Goal: Book appointment/travel/reservation

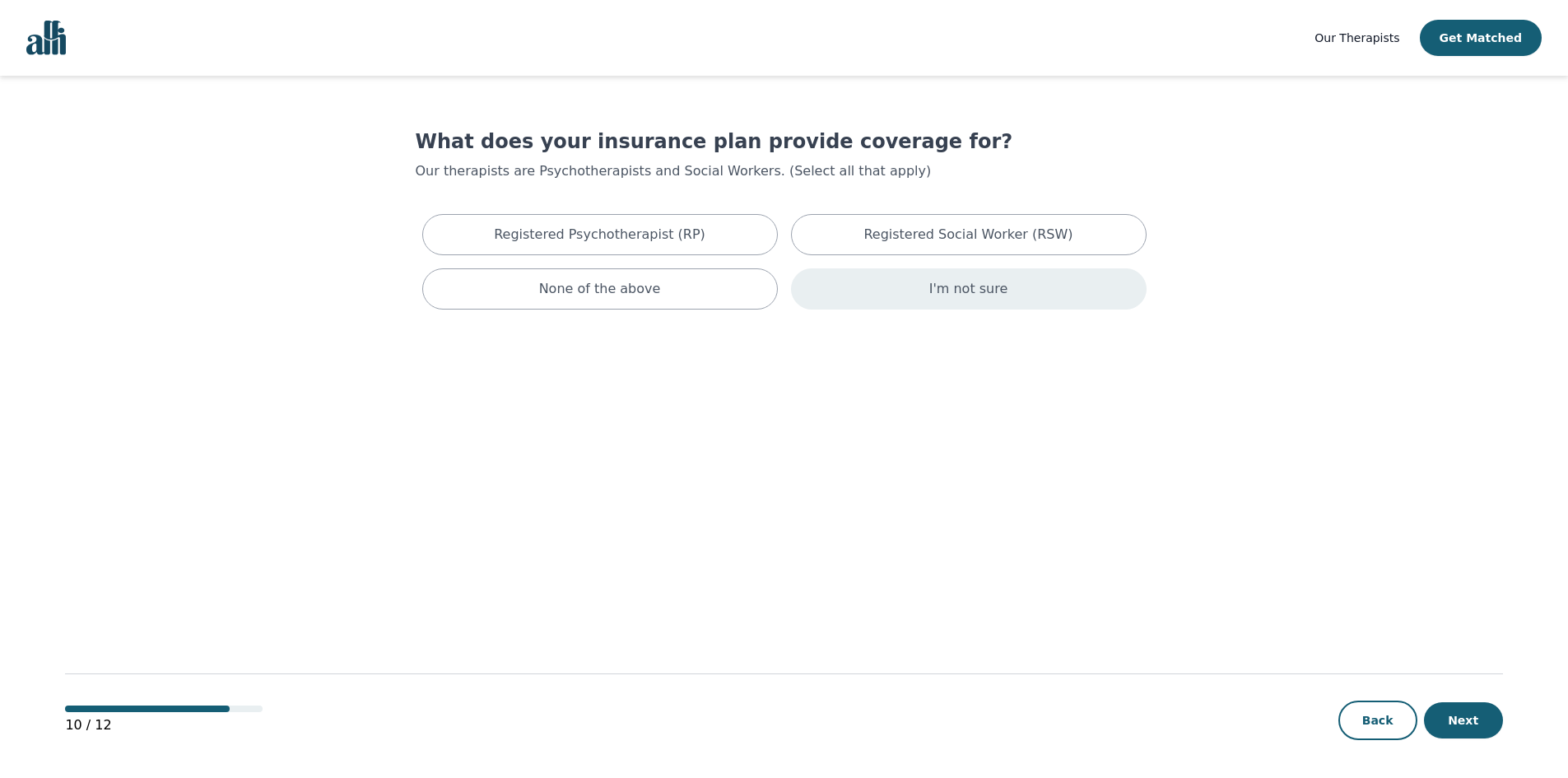
click at [962, 297] on p "I'm not sure" at bounding box center [968, 289] width 79 height 20
click at [1483, 726] on button "Next" at bounding box center [1463, 719] width 79 height 36
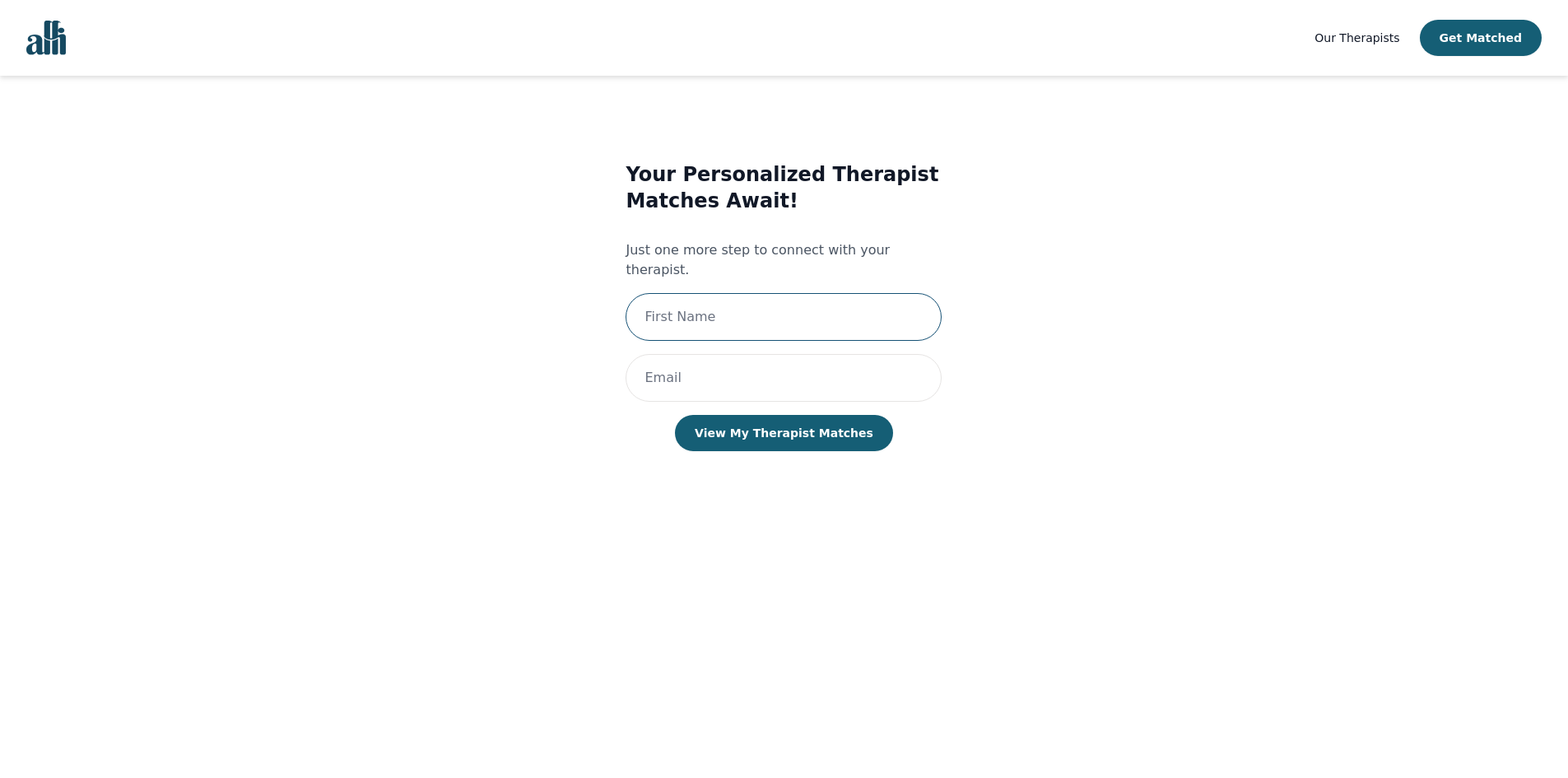
click at [854, 302] on input "text" at bounding box center [783, 316] width 316 height 48
type input "Chelsea"
click at [751, 354] on input "email" at bounding box center [783, 378] width 316 height 48
type input "[EMAIL_ADDRESS][DOMAIN_NAME]"
click at [753, 415] on button "View My Therapist Matches" at bounding box center [784, 433] width 218 height 36
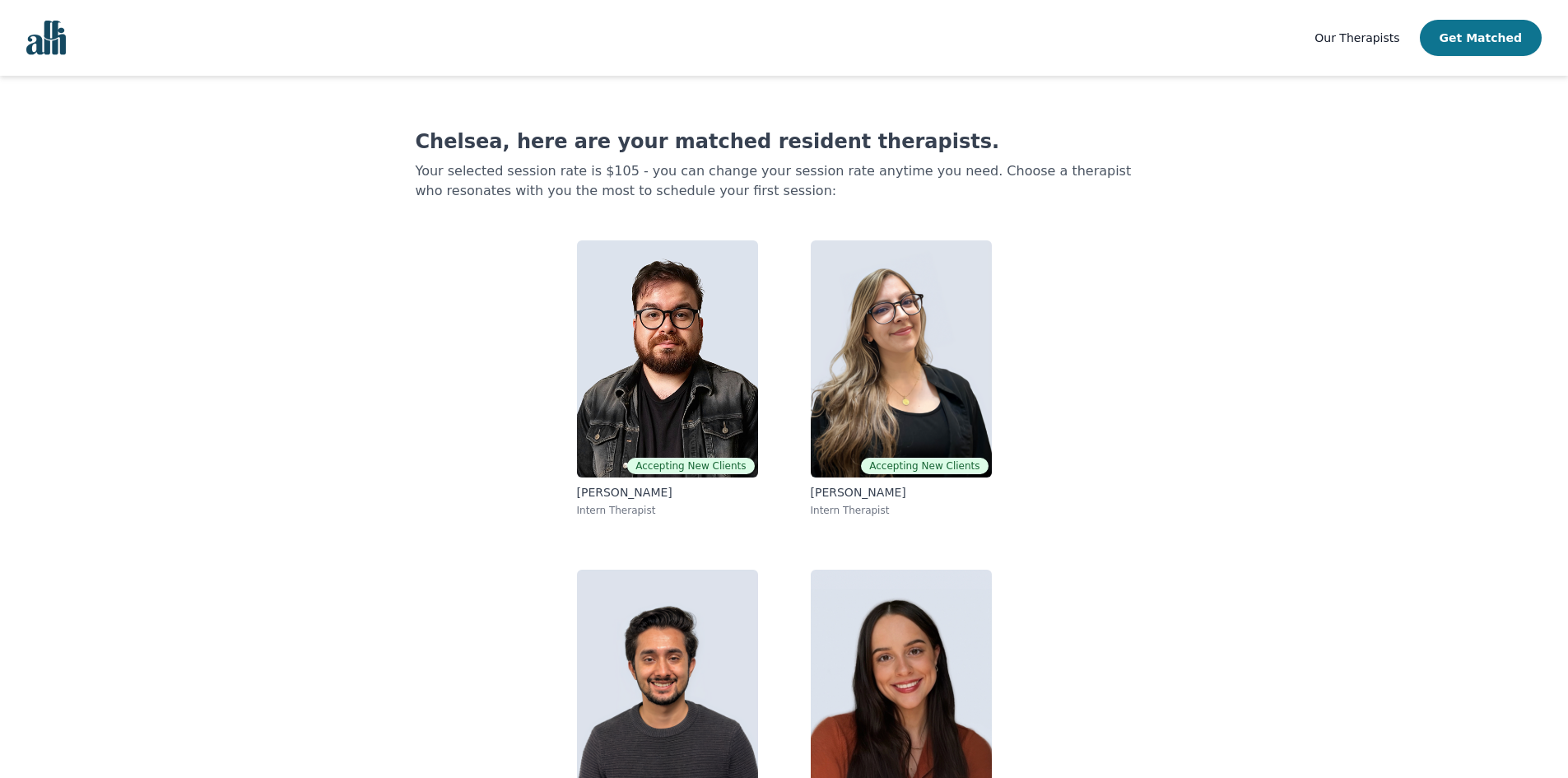
click at [1470, 39] on button "Get Matched" at bounding box center [1481, 37] width 121 height 36
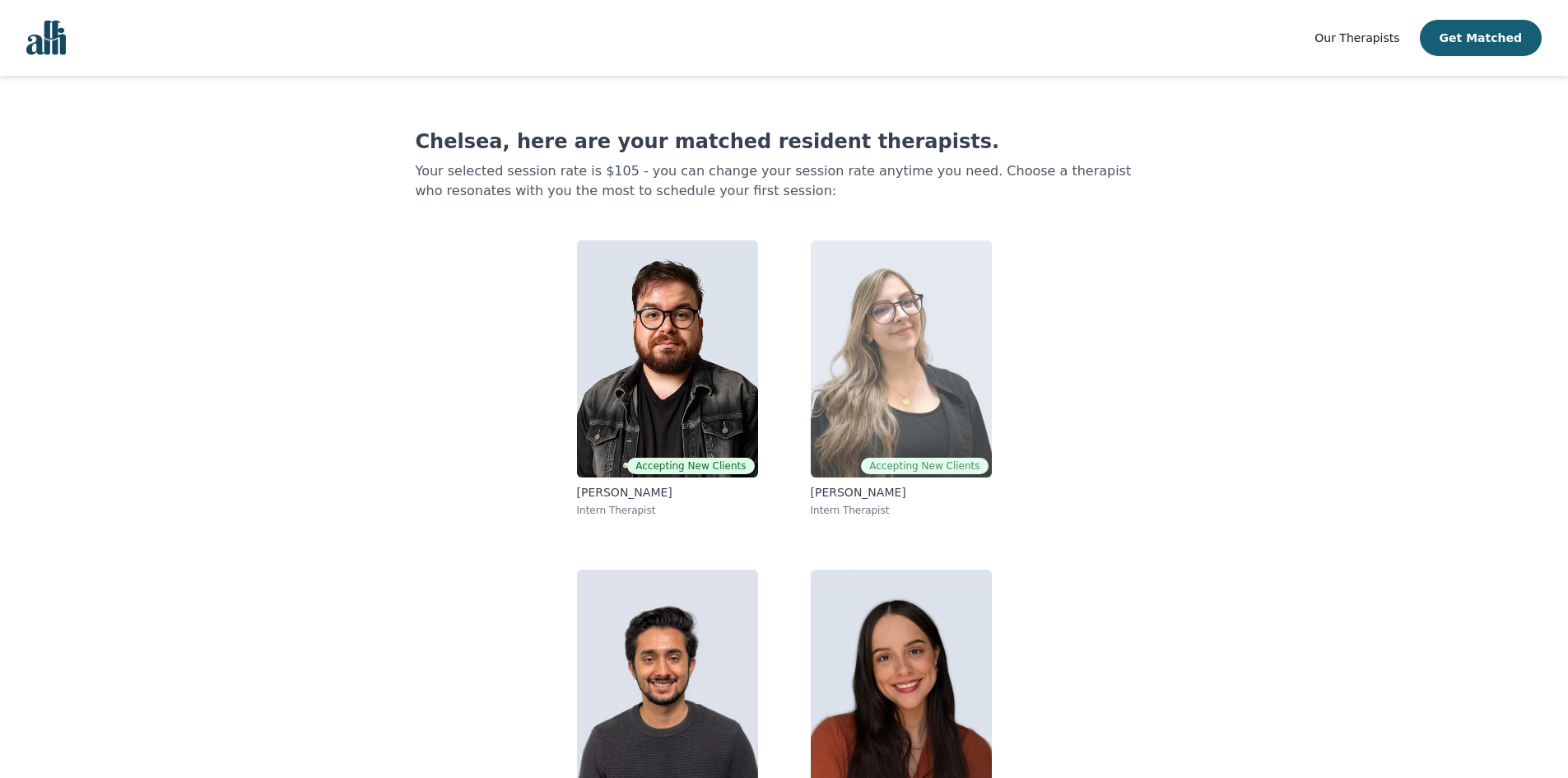
click at [895, 398] on img at bounding box center [900, 359] width 181 height 237
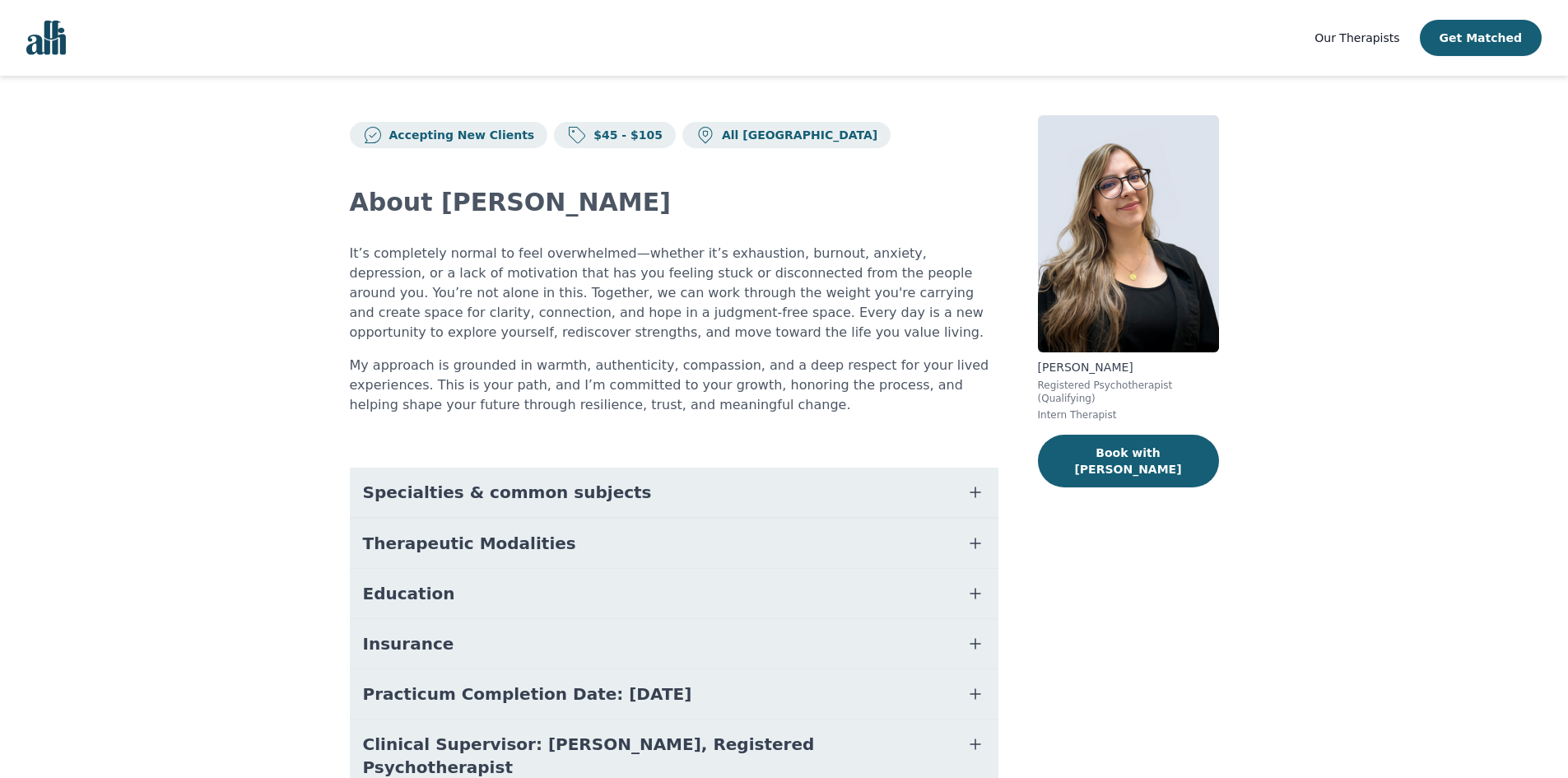
click at [551, 495] on span "Specialties & common subjects" at bounding box center [507, 492] width 289 height 23
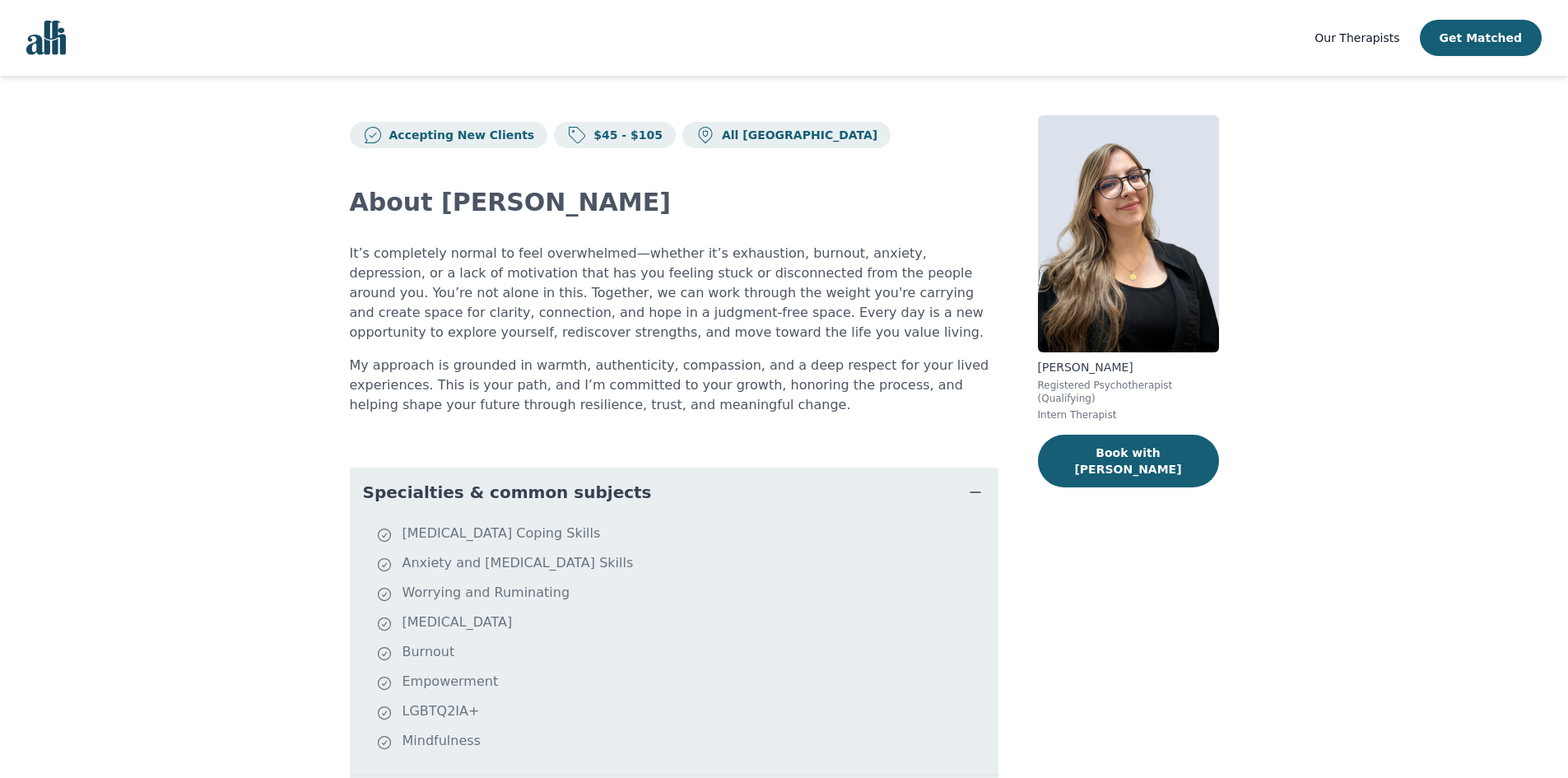
scroll to position [82, 0]
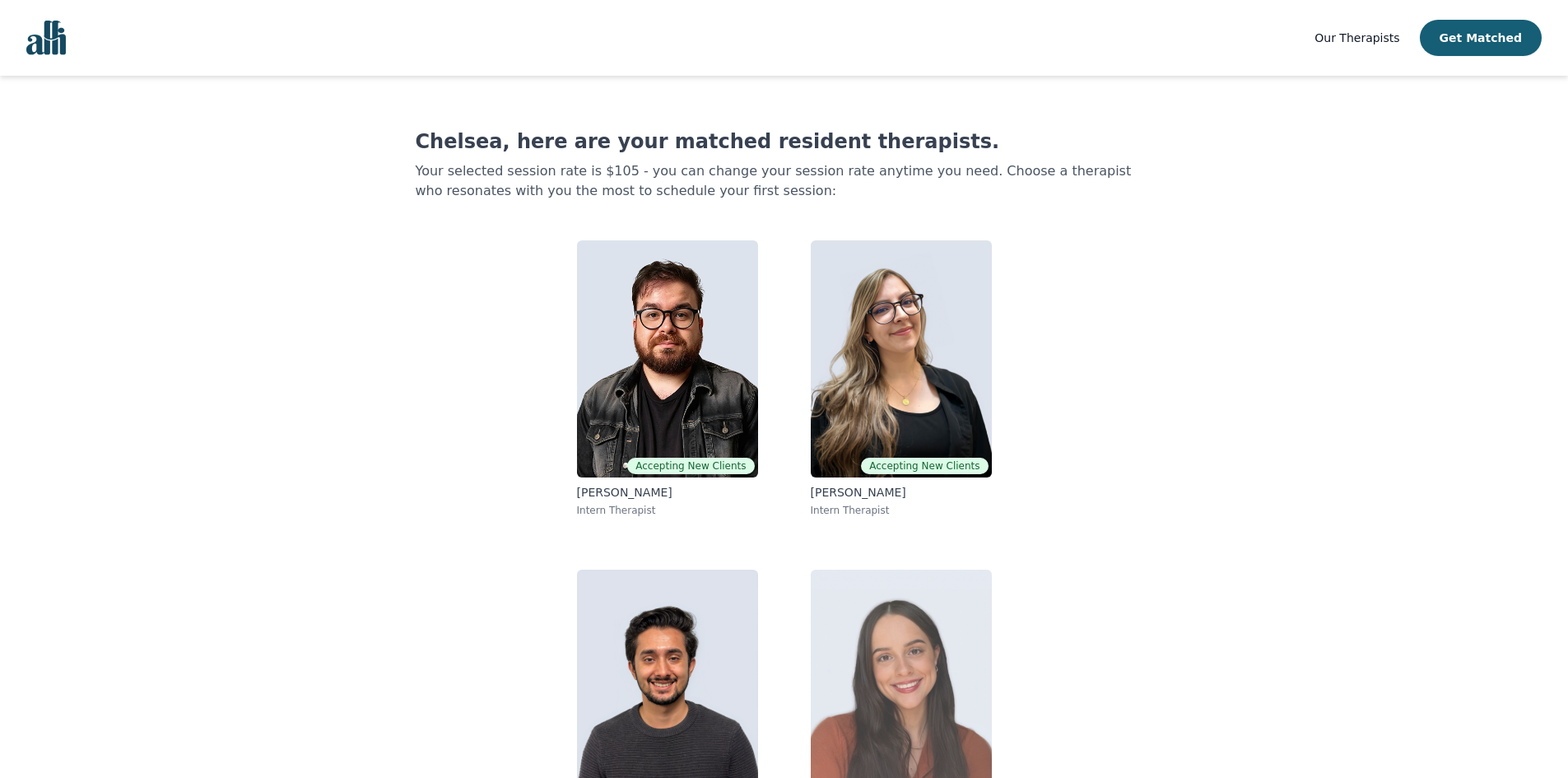
click at [930, 628] on img at bounding box center [900, 688] width 181 height 237
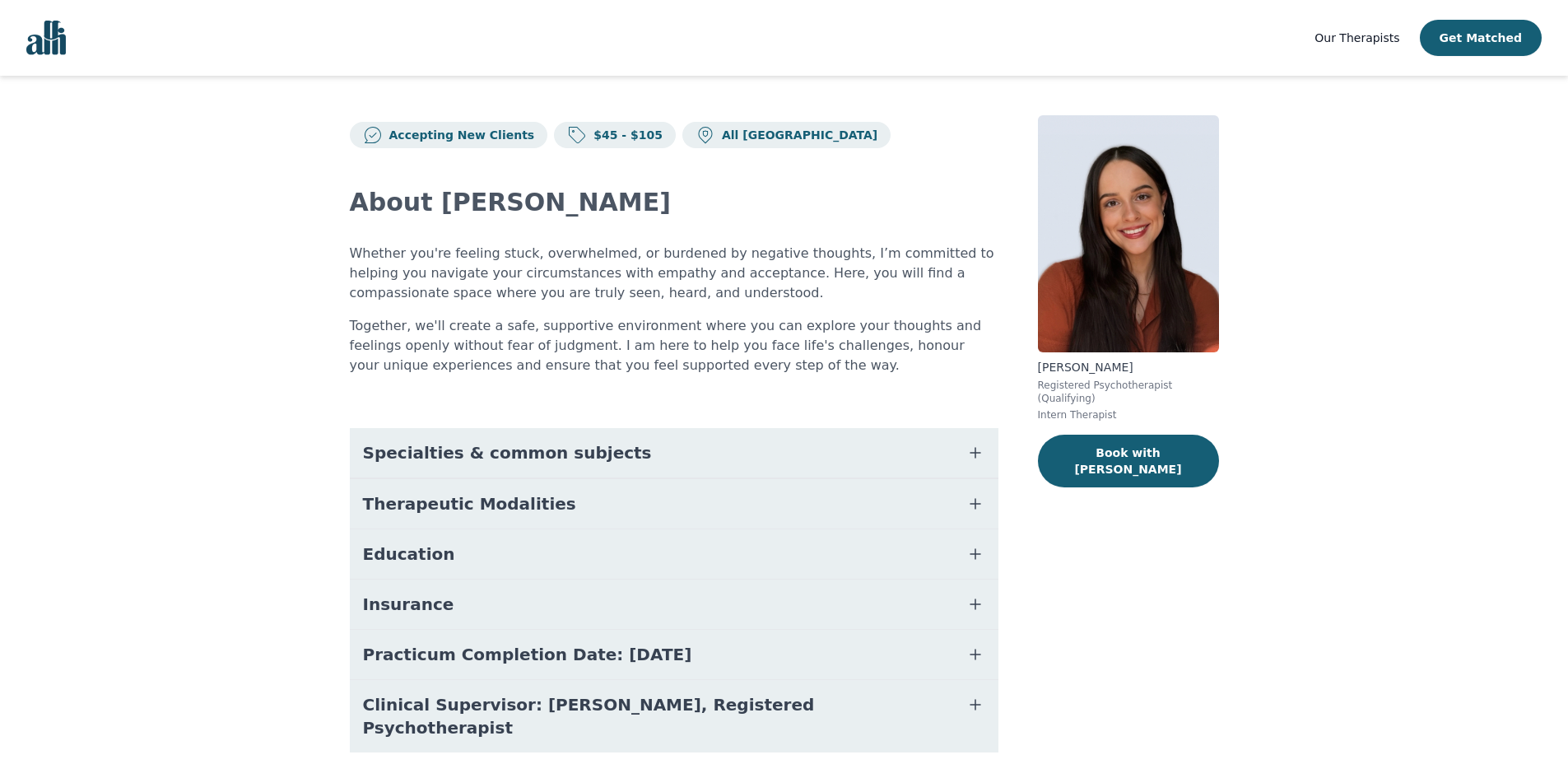
click at [444, 448] on span "Specialties & common subjects" at bounding box center [507, 453] width 289 height 23
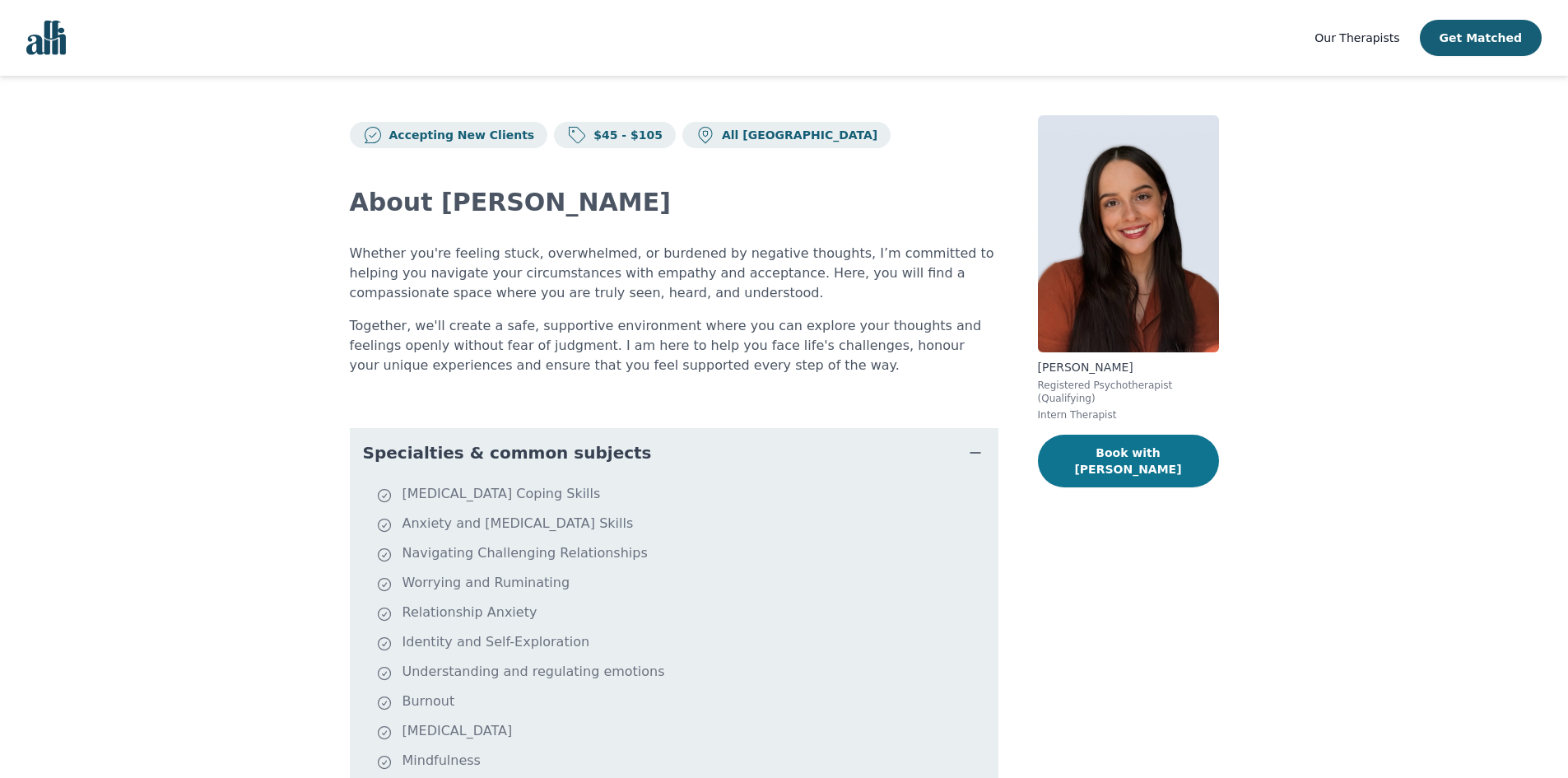
click at [1109, 448] on button "Book with [PERSON_NAME]" at bounding box center [1128, 461] width 181 height 53
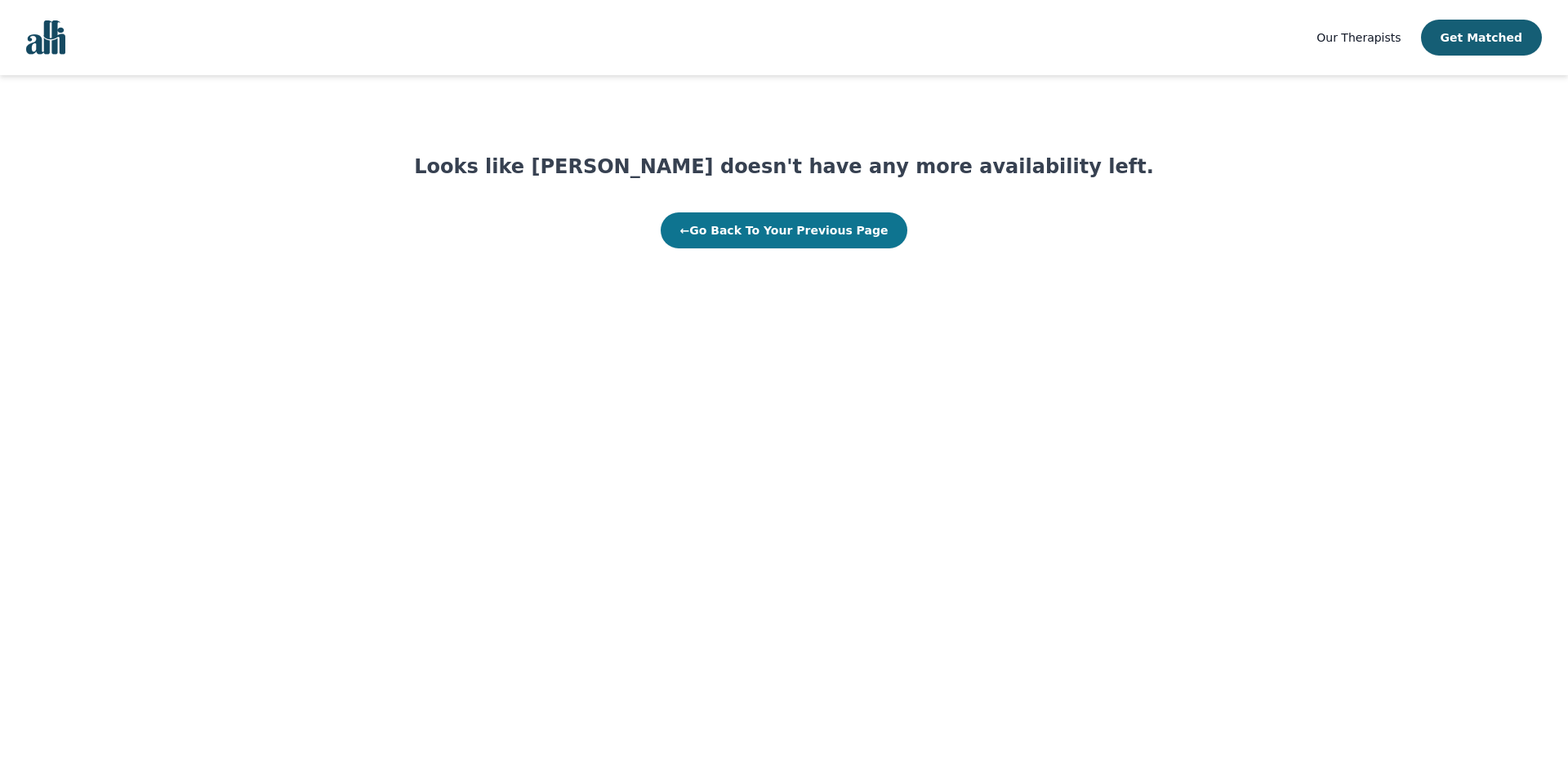
click at [756, 215] on button "← Go Back To Your Previous Page" at bounding box center [784, 230] width 248 height 36
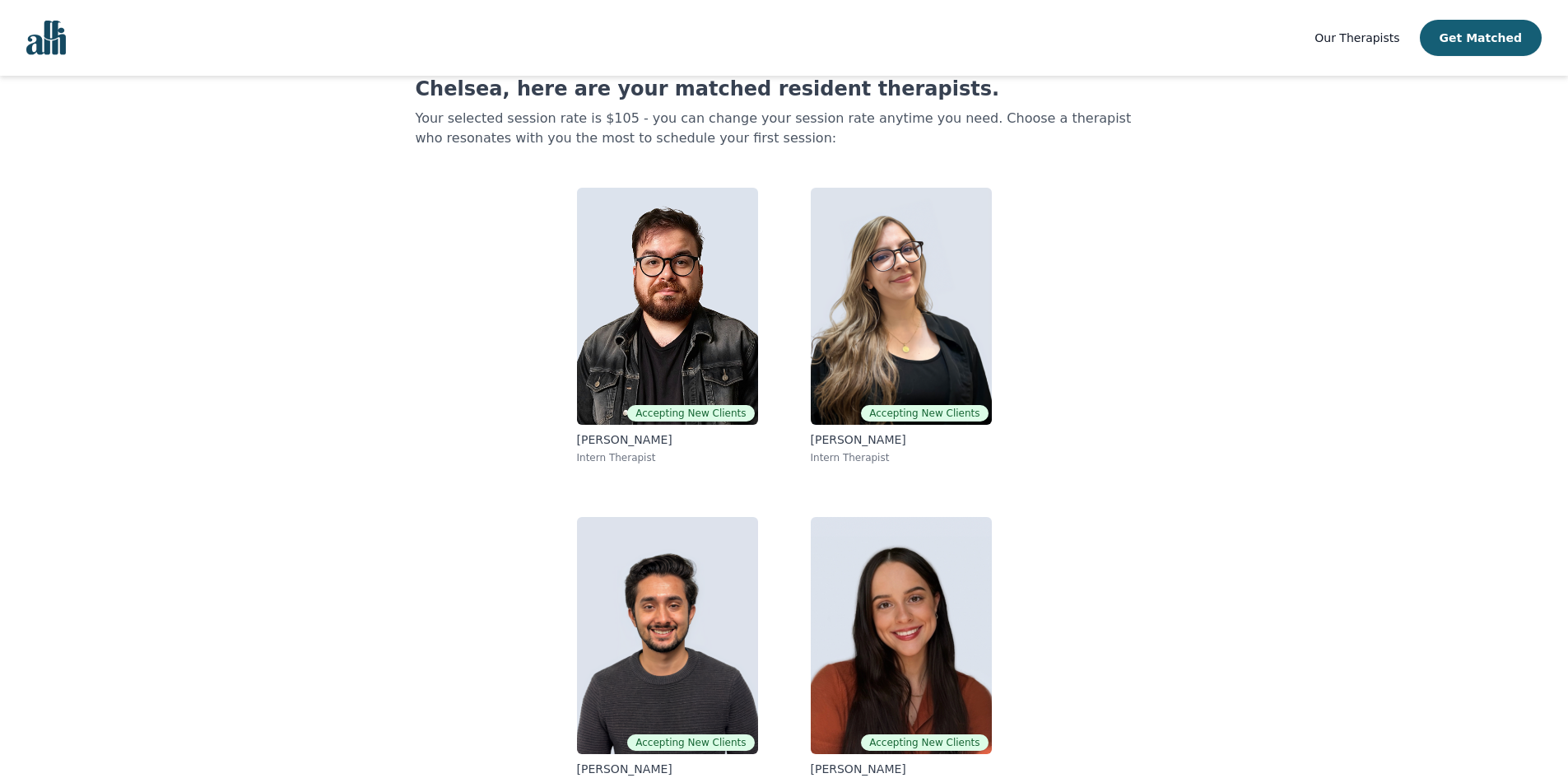
scroll to position [81, 0]
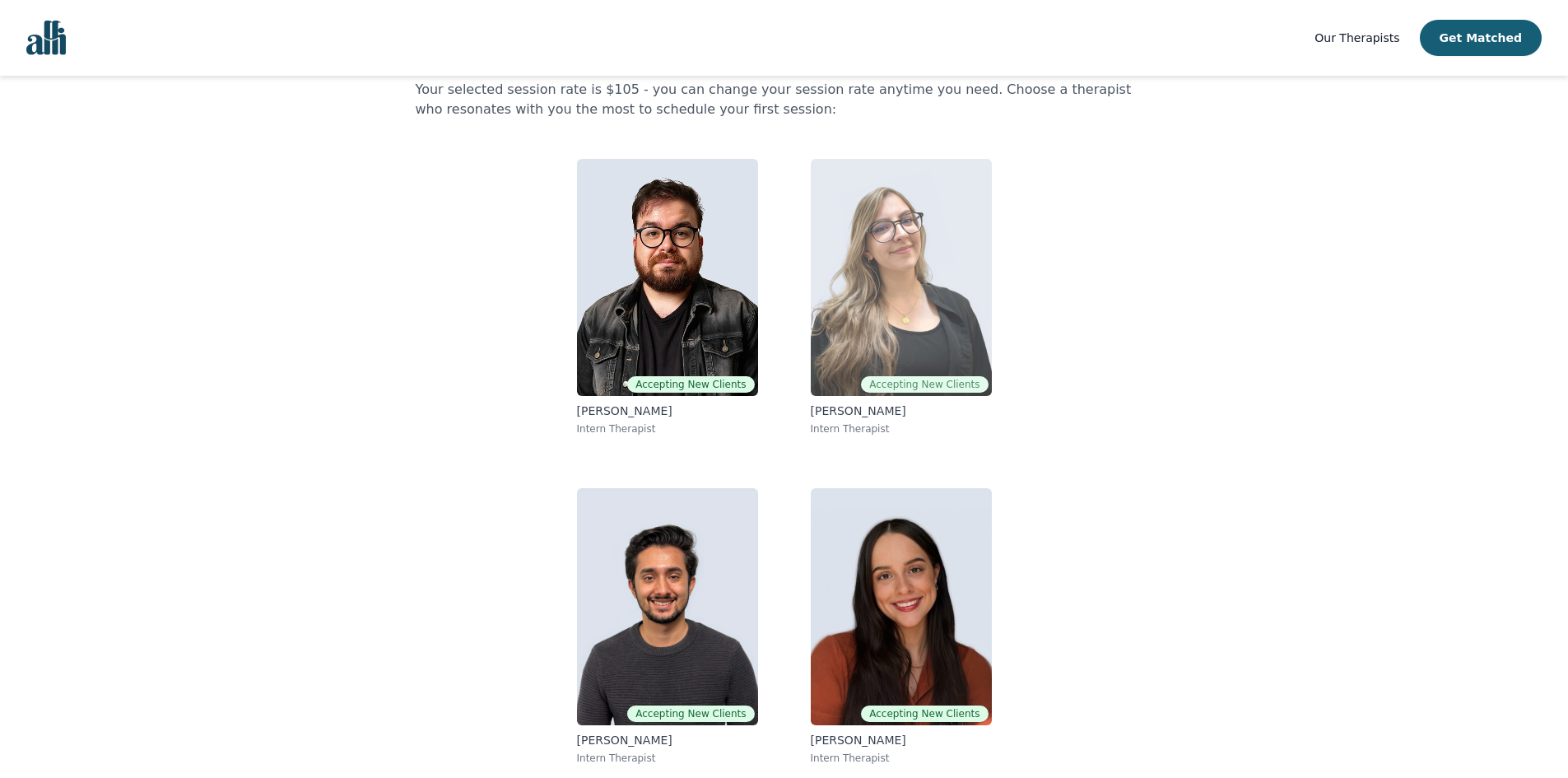
click at [976, 319] on img at bounding box center [900, 277] width 181 height 237
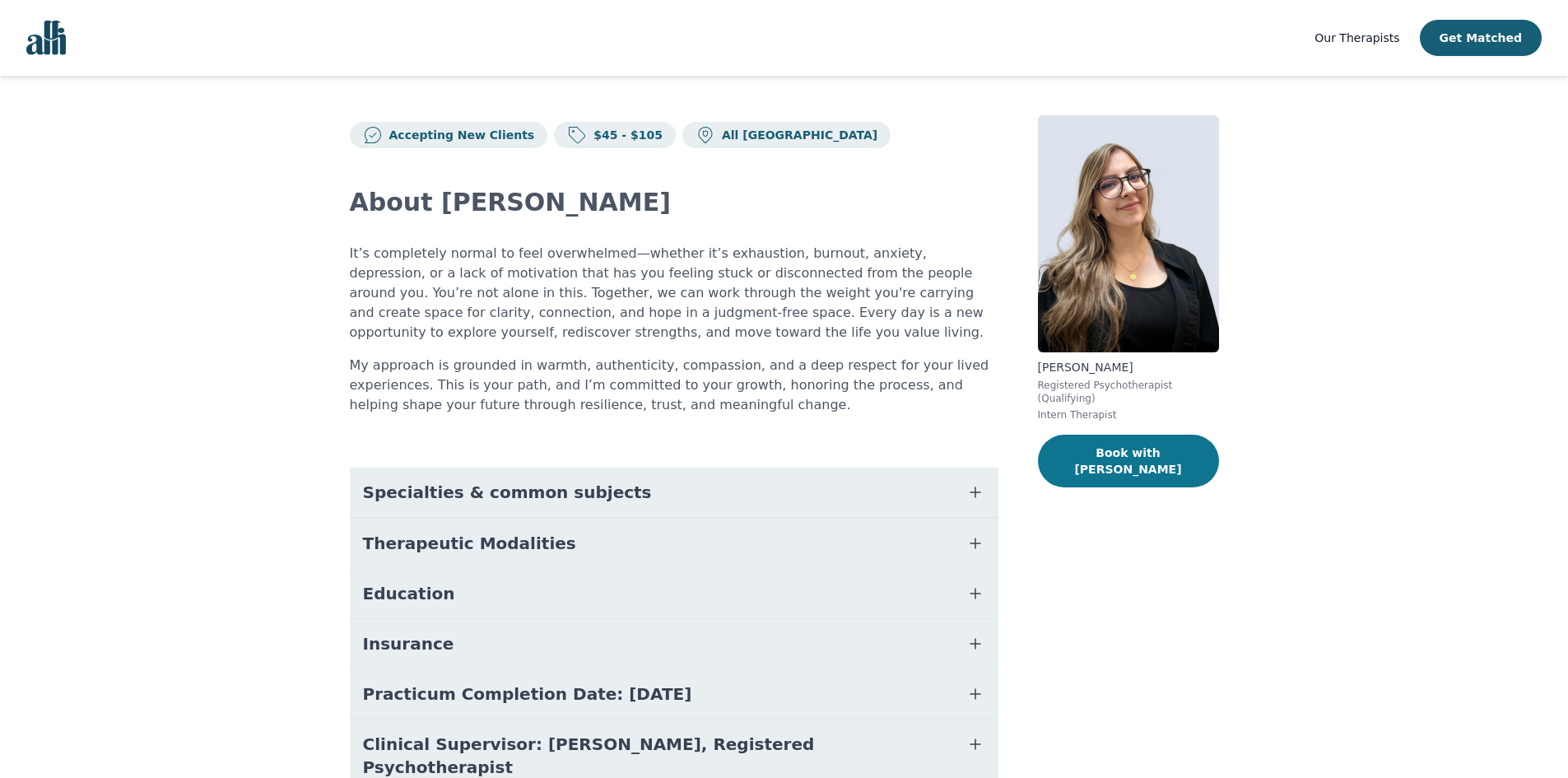
click at [1159, 437] on button "Book with [PERSON_NAME]" at bounding box center [1128, 461] width 181 height 53
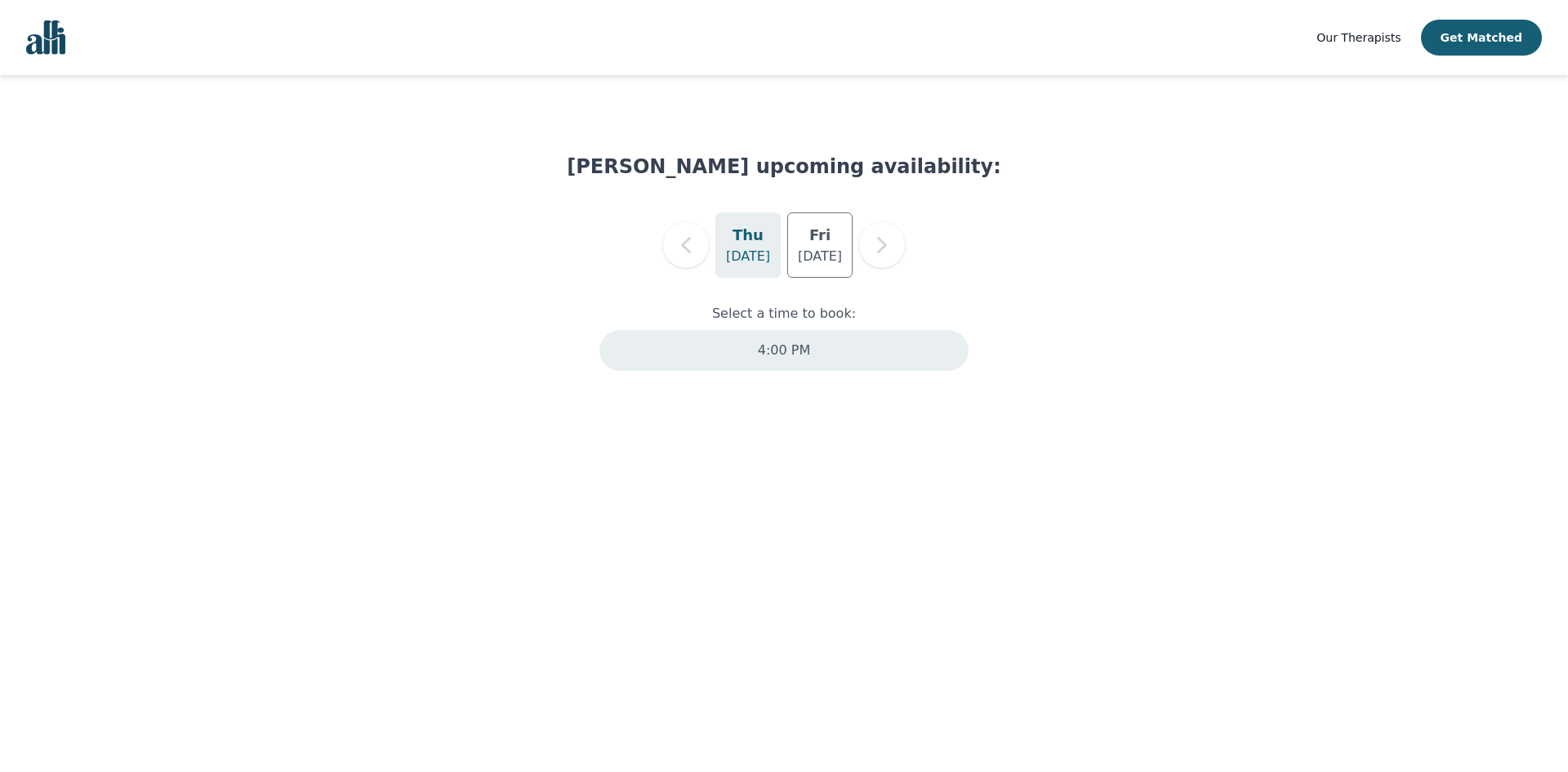
click at [812, 350] on div "4:00 PM" at bounding box center [784, 351] width 369 height 41
click at [827, 251] on p "[DATE]" at bounding box center [819, 256] width 44 height 19
click at [757, 248] on p "[DATE]" at bounding box center [748, 256] width 44 height 19
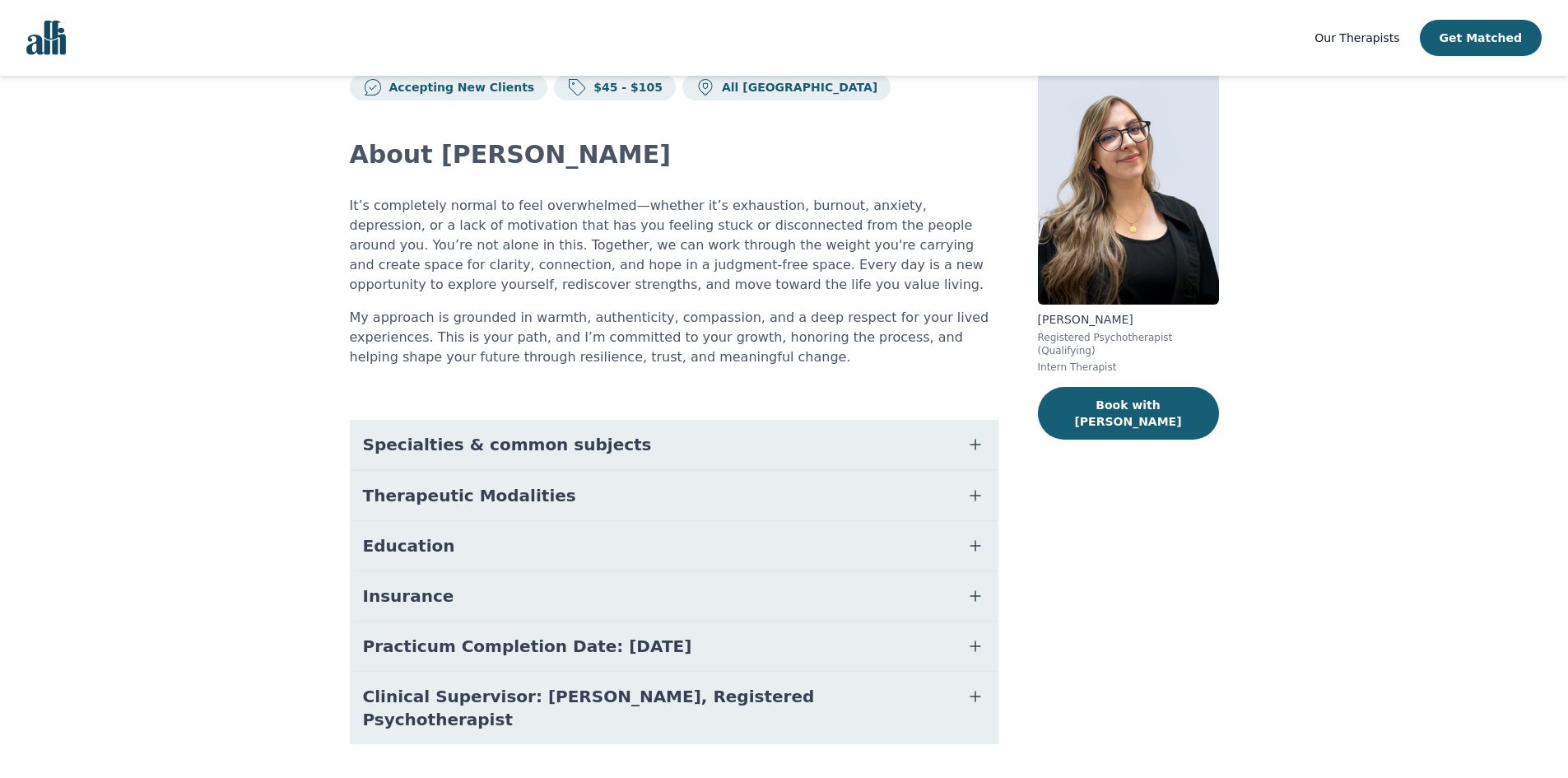
scroll to position [69, 0]
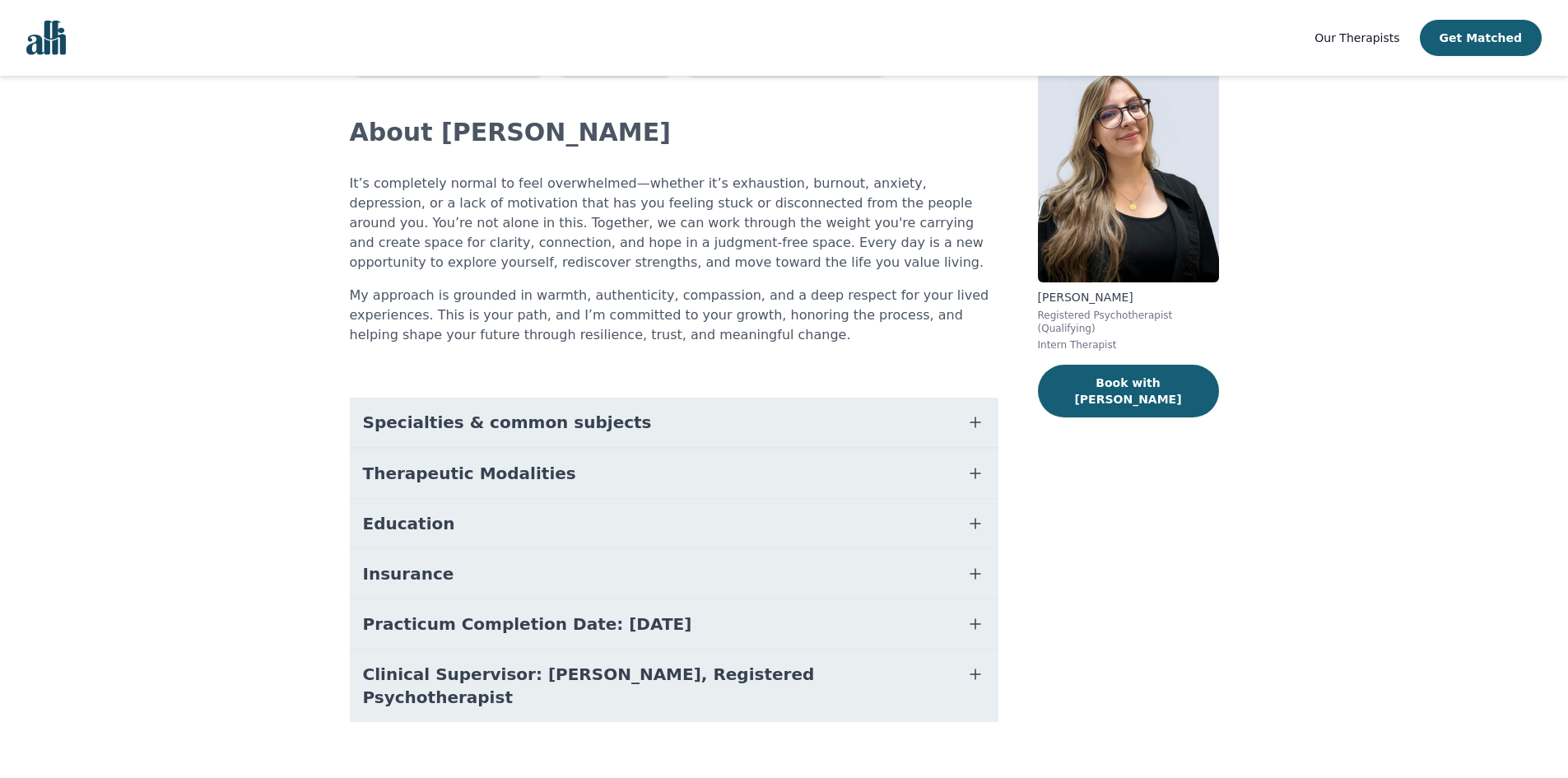
click at [723, 562] on button "Insurance" at bounding box center [673, 573] width 649 height 49
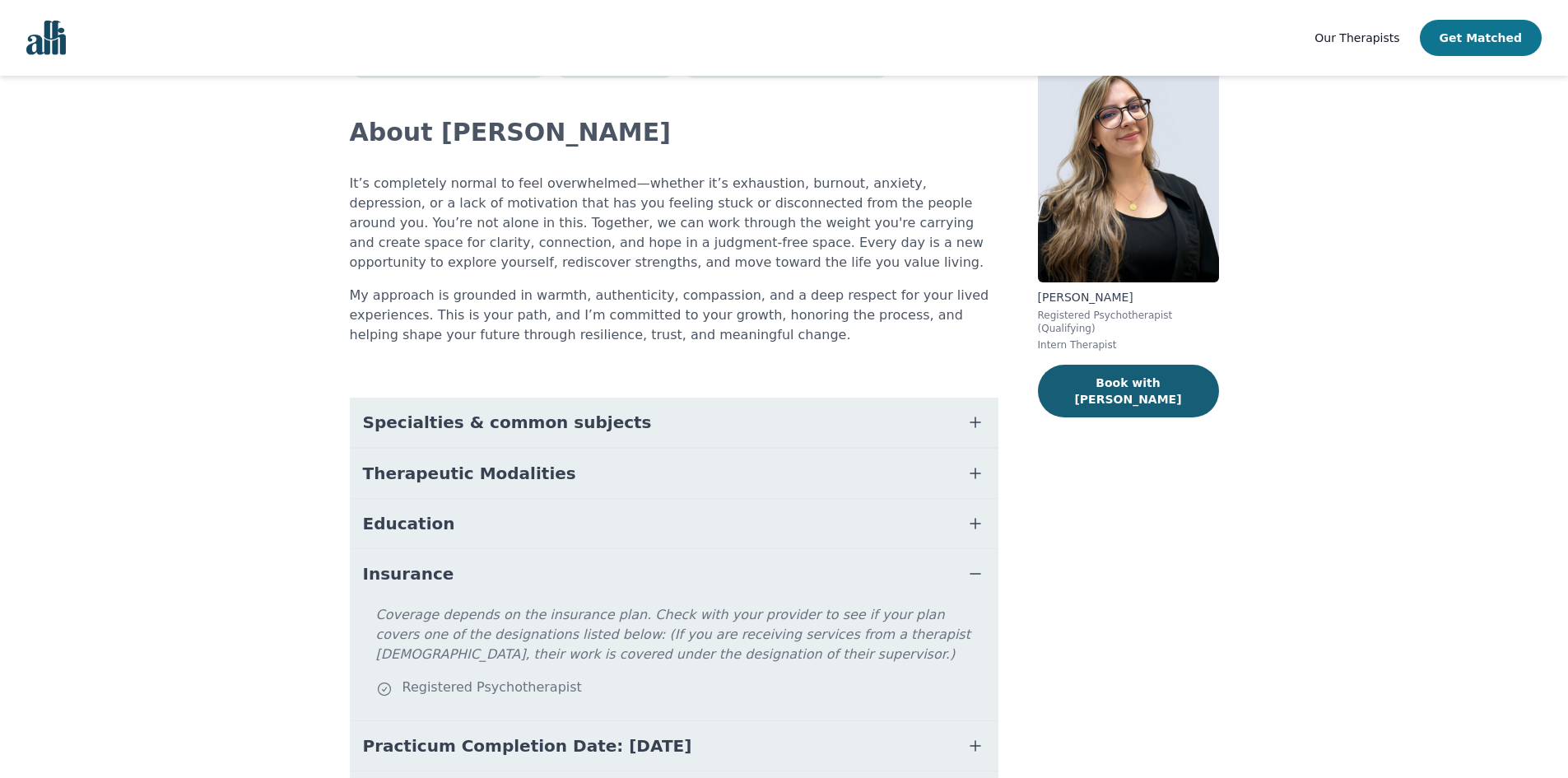
click at [1473, 42] on button "Get Matched" at bounding box center [1481, 37] width 121 height 36
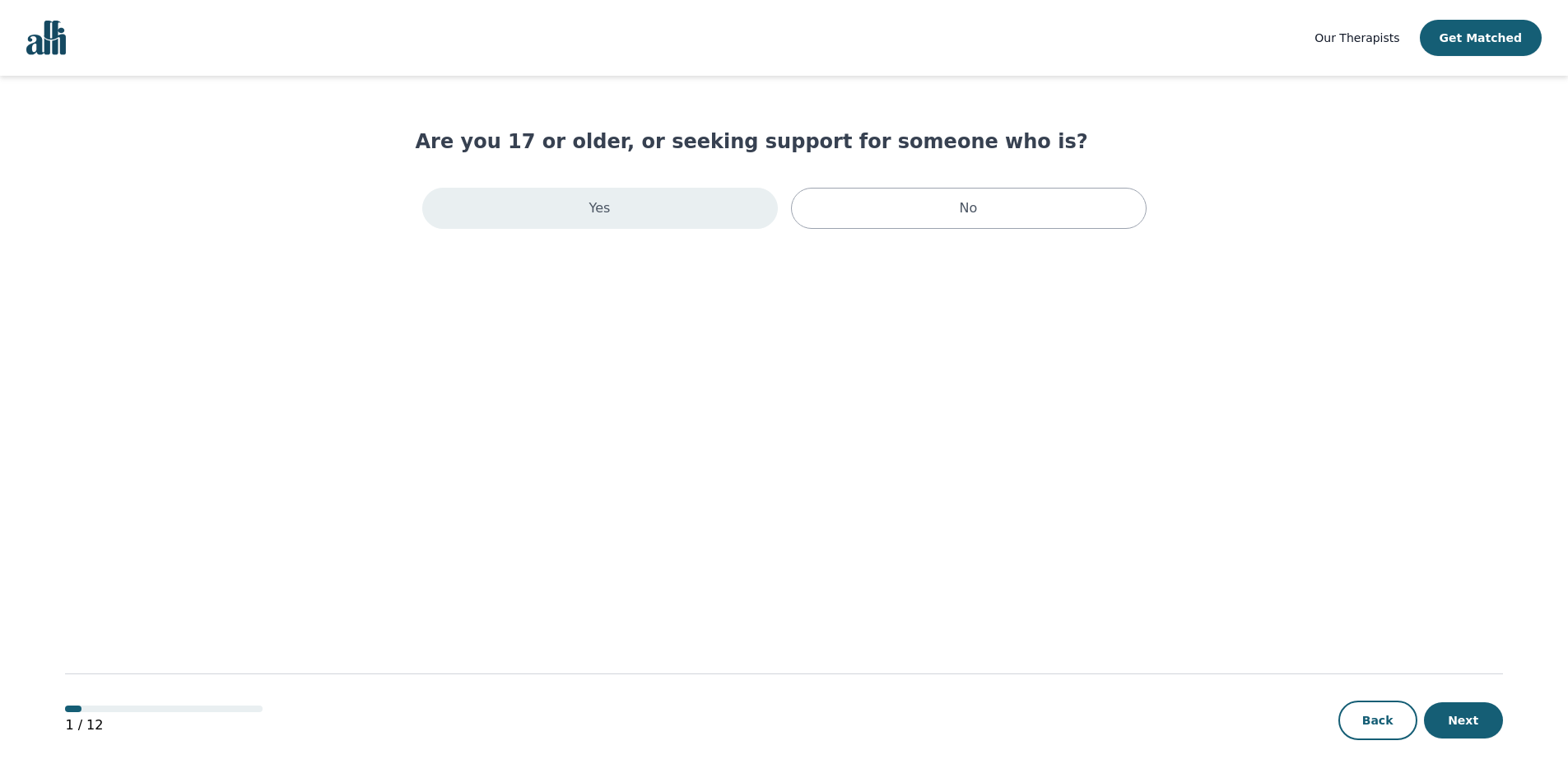
click at [623, 206] on div "Yes" at bounding box center [599, 208] width 355 height 41
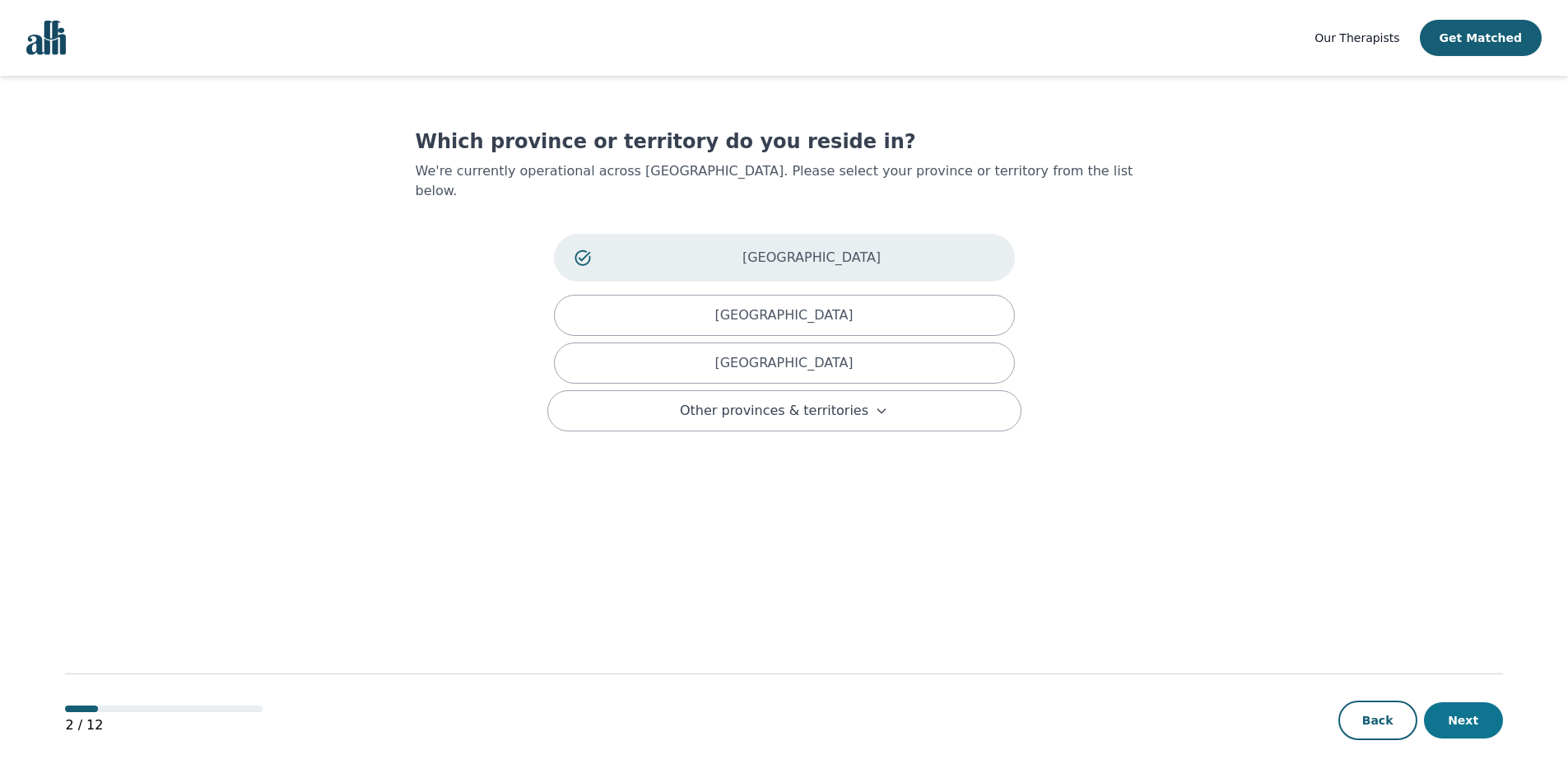
click at [1464, 730] on button "Next" at bounding box center [1463, 719] width 79 height 36
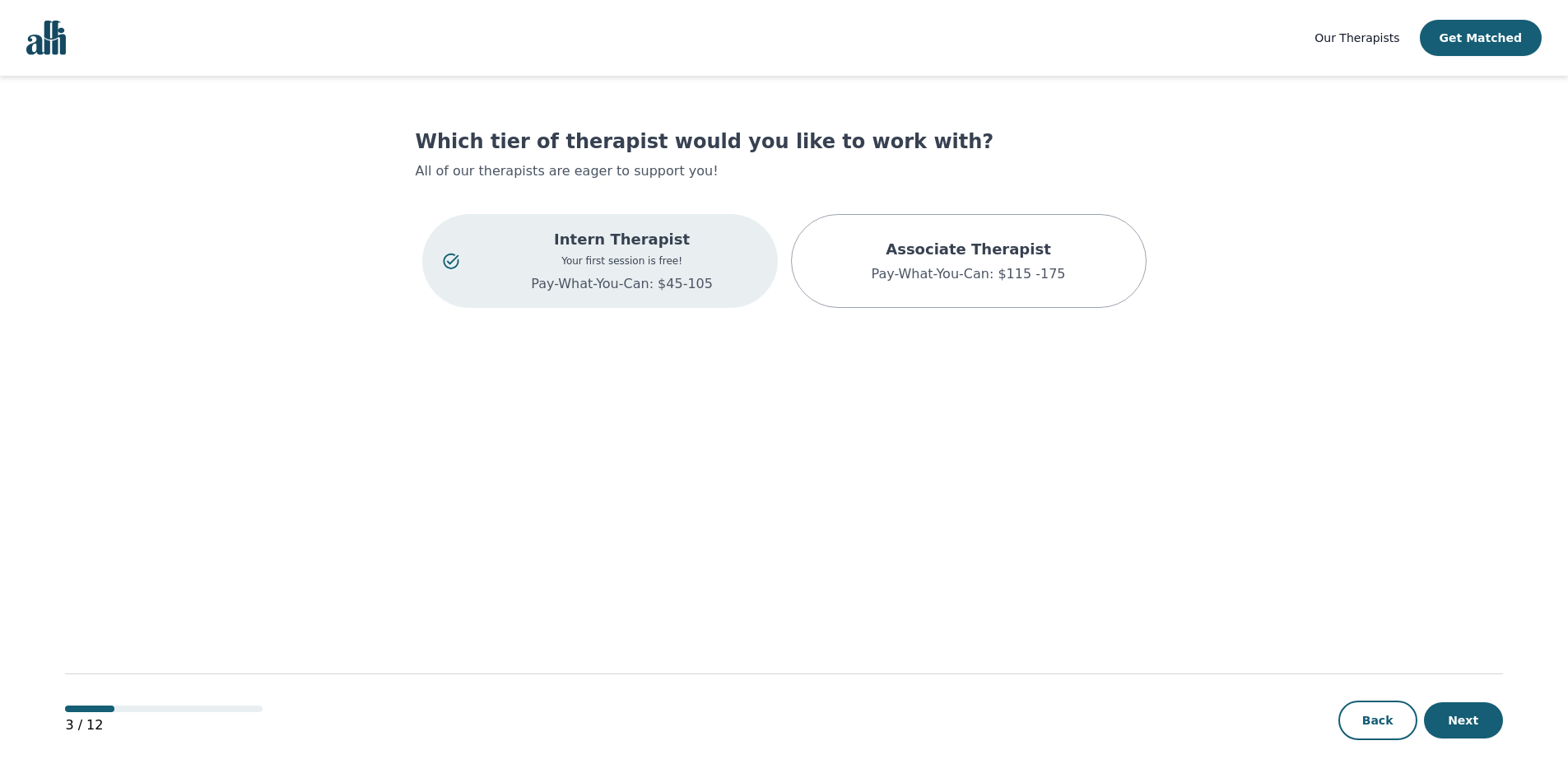
click at [996, 204] on div "Which tier of therapist would you like to work with? All of our therapists are …" at bounding box center [785, 221] width 738 height 186
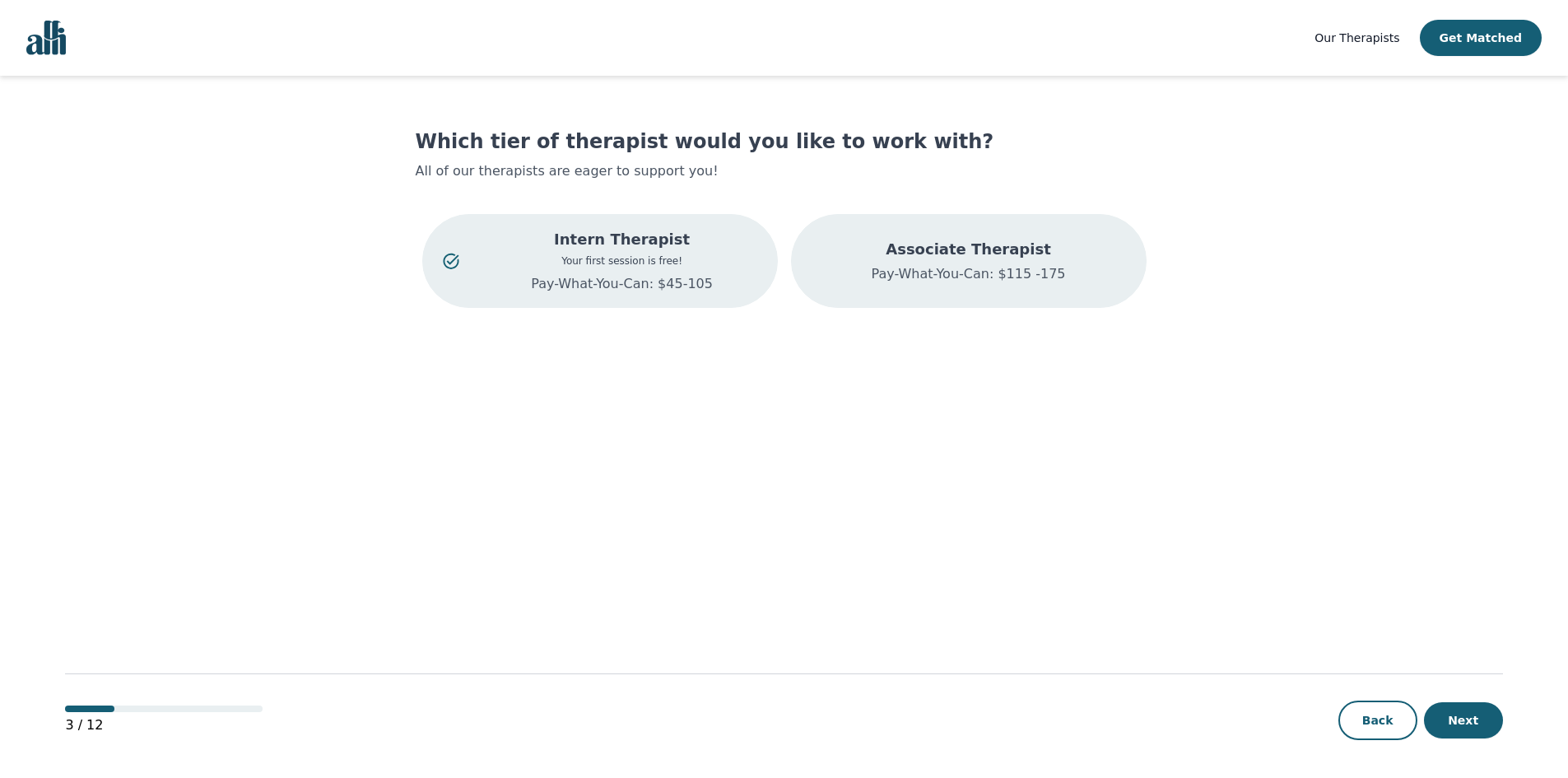
click at [995, 254] on p "Associate Therapist" at bounding box center [968, 250] width 194 height 23
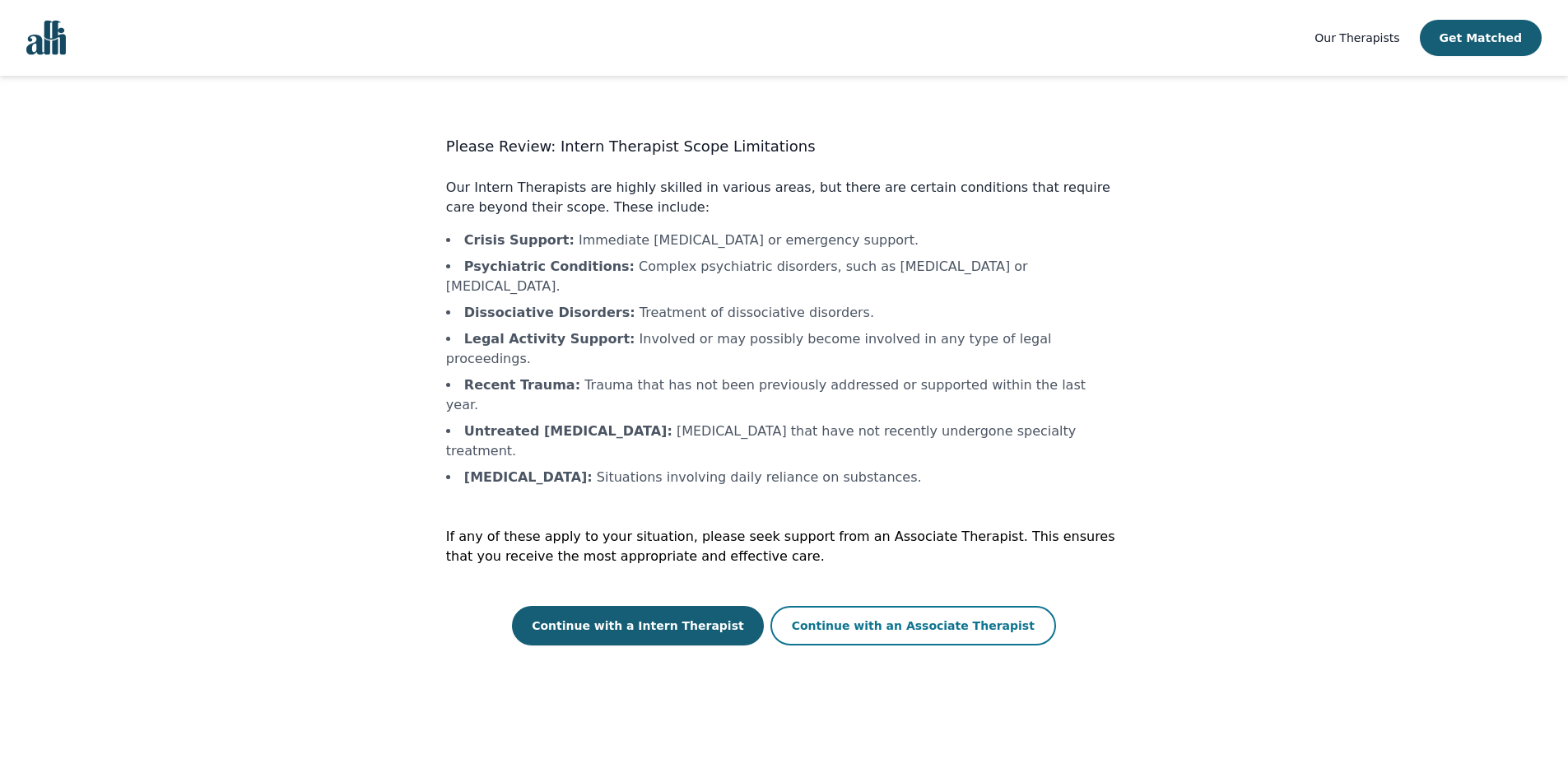
click at [894, 606] on button "Continue with an Associate Therapist" at bounding box center [913, 625] width 286 height 39
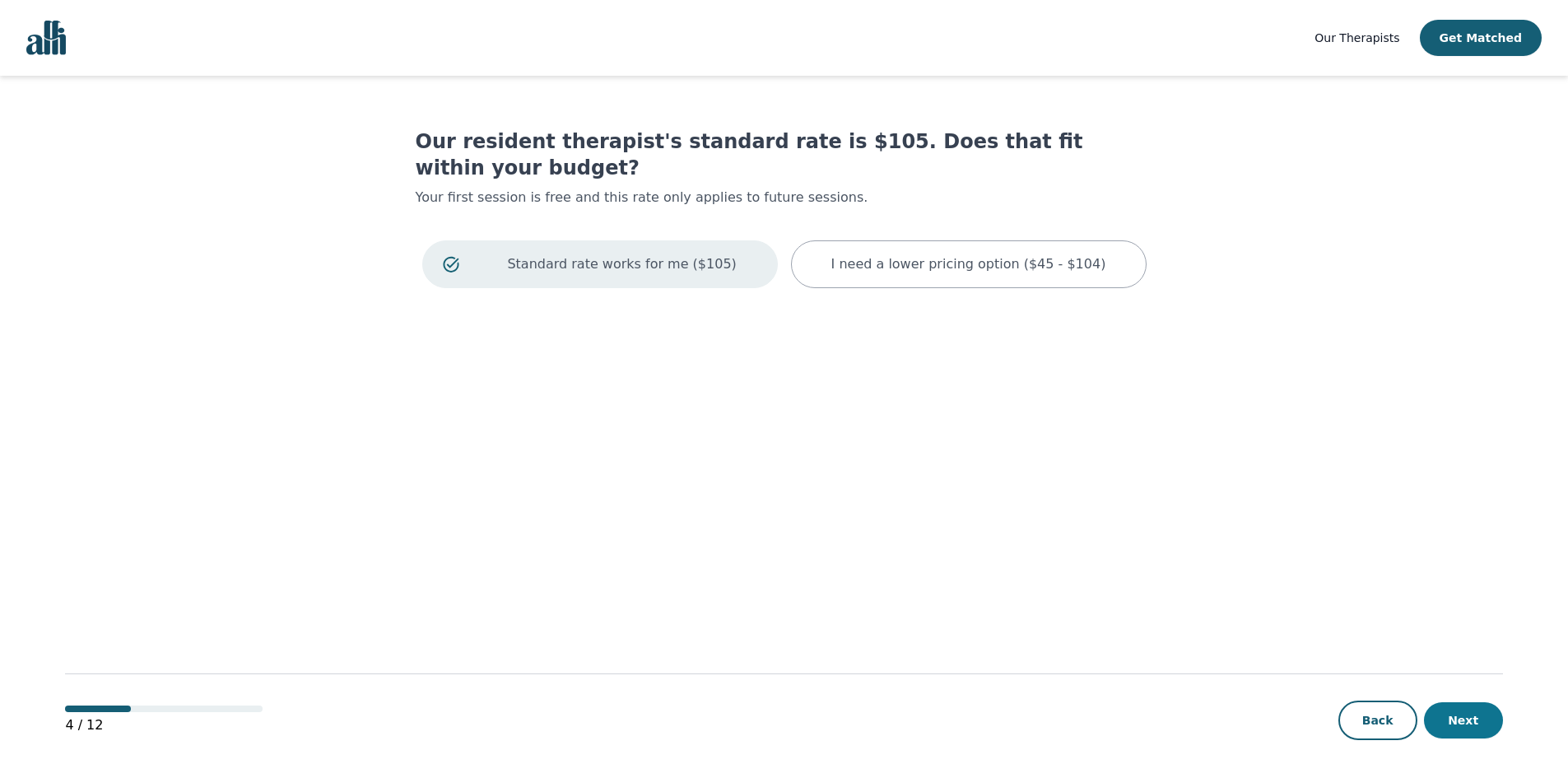
click at [1460, 736] on button "Next" at bounding box center [1463, 719] width 79 height 36
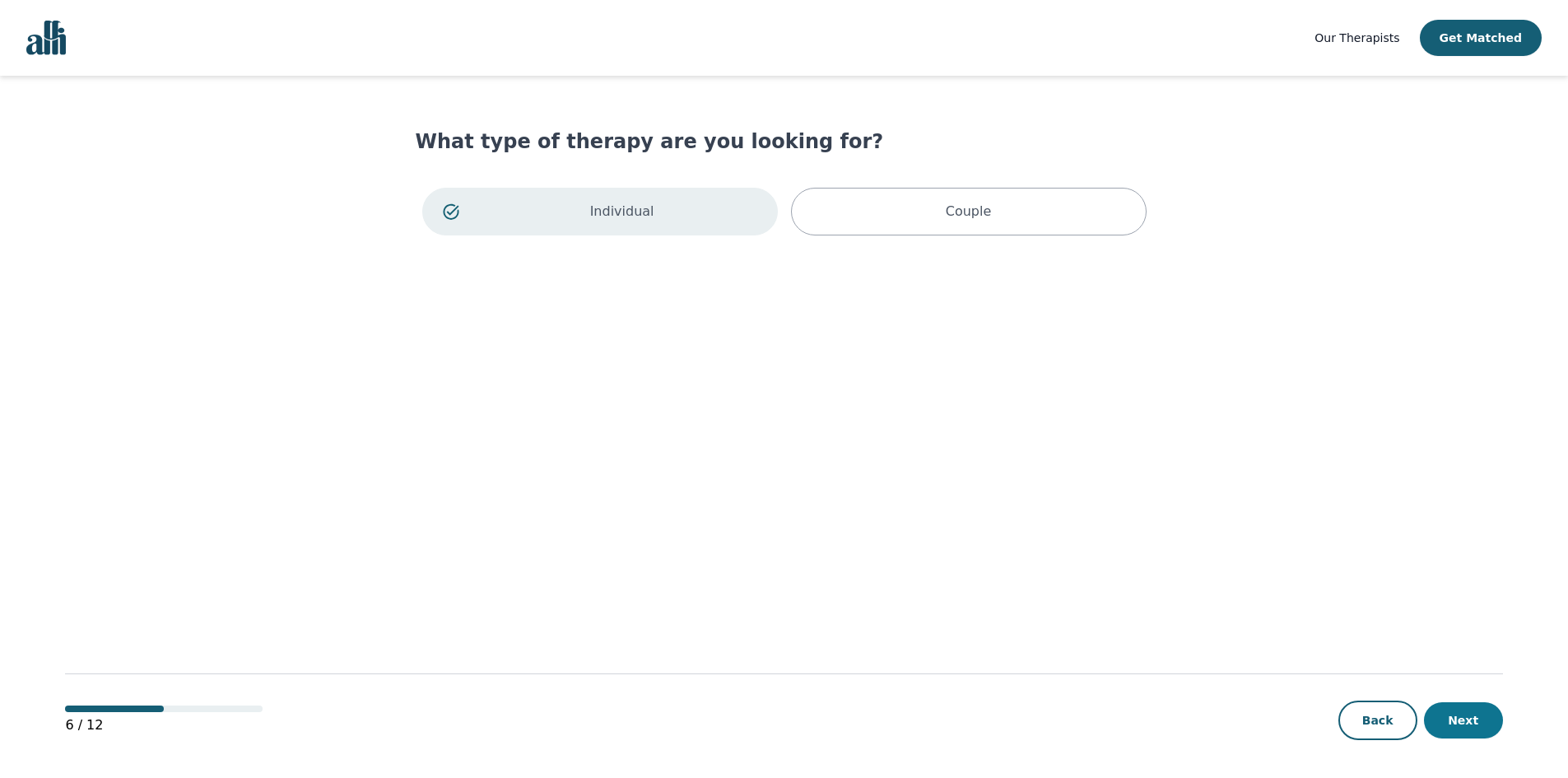
click at [1464, 722] on button "Next" at bounding box center [1463, 719] width 79 height 36
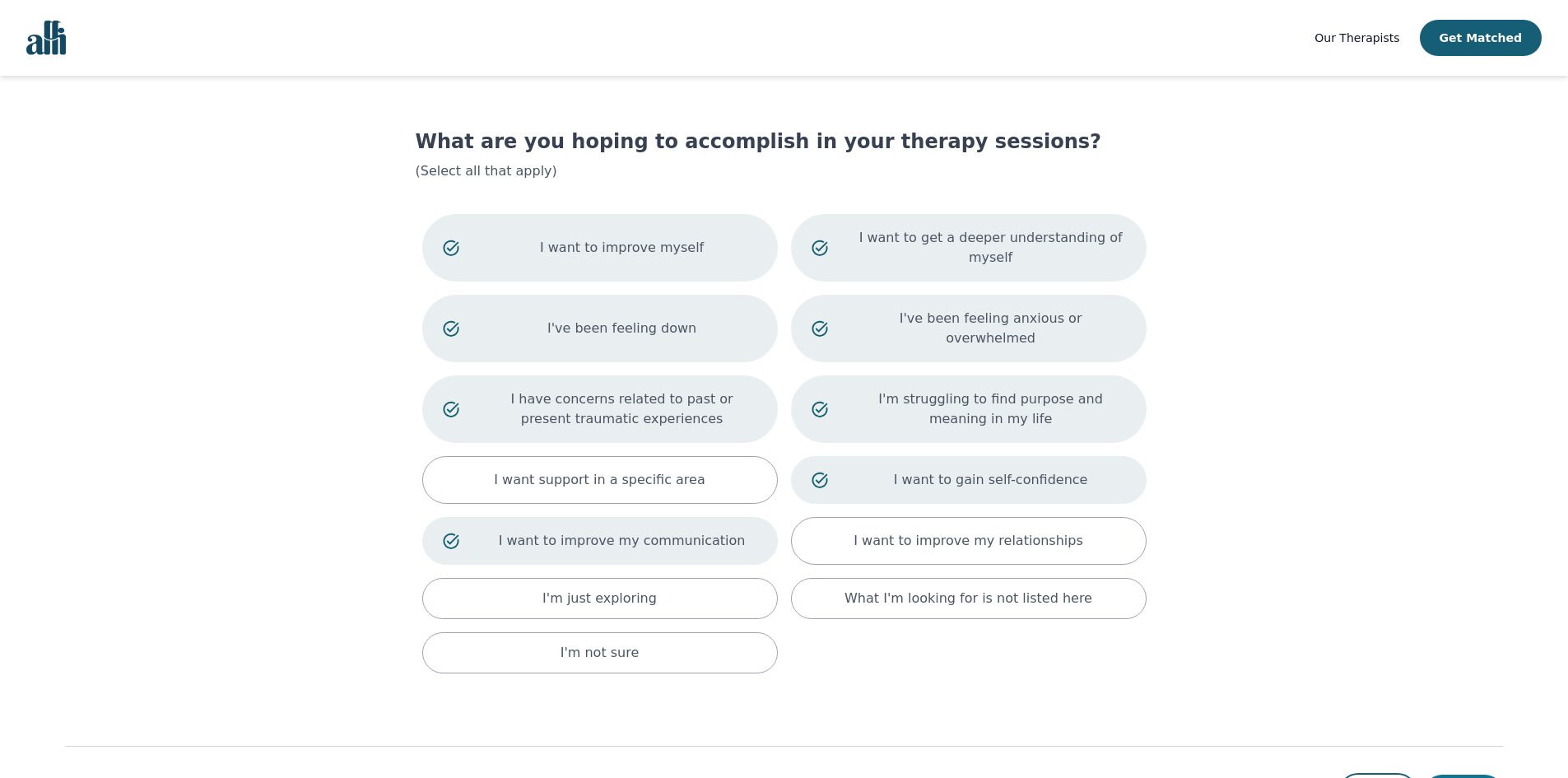
click at [1484, 774] on button "Next" at bounding box center [1463, 792] width 79 height 36
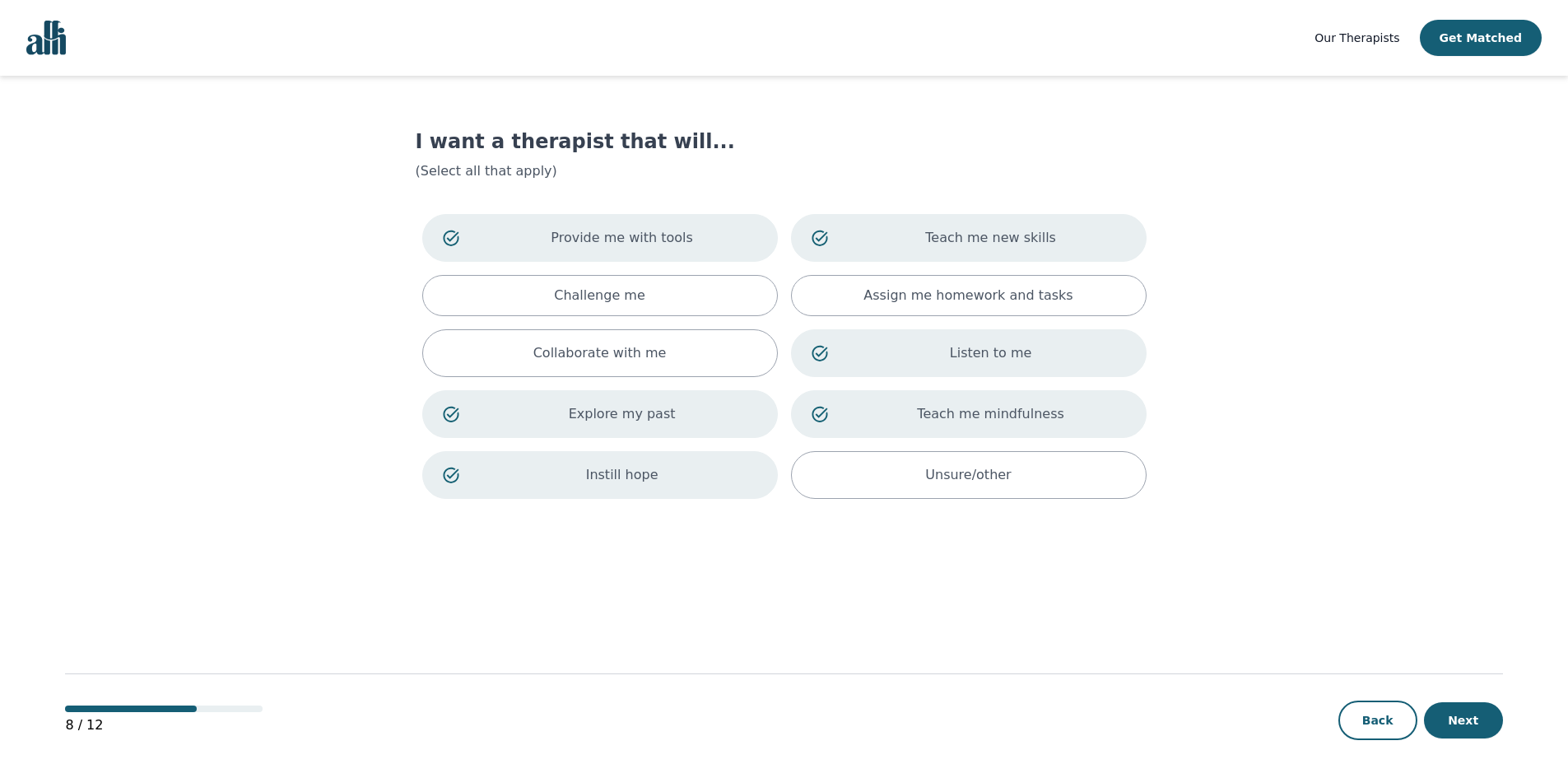
click at [1476, 759] on div "8 / 12 Back Next" at bounding box center [783, 694] width 1437 height 172
click at [1476, 738] on button "Next" at bounding box center [1463, 719] width 79 height 36
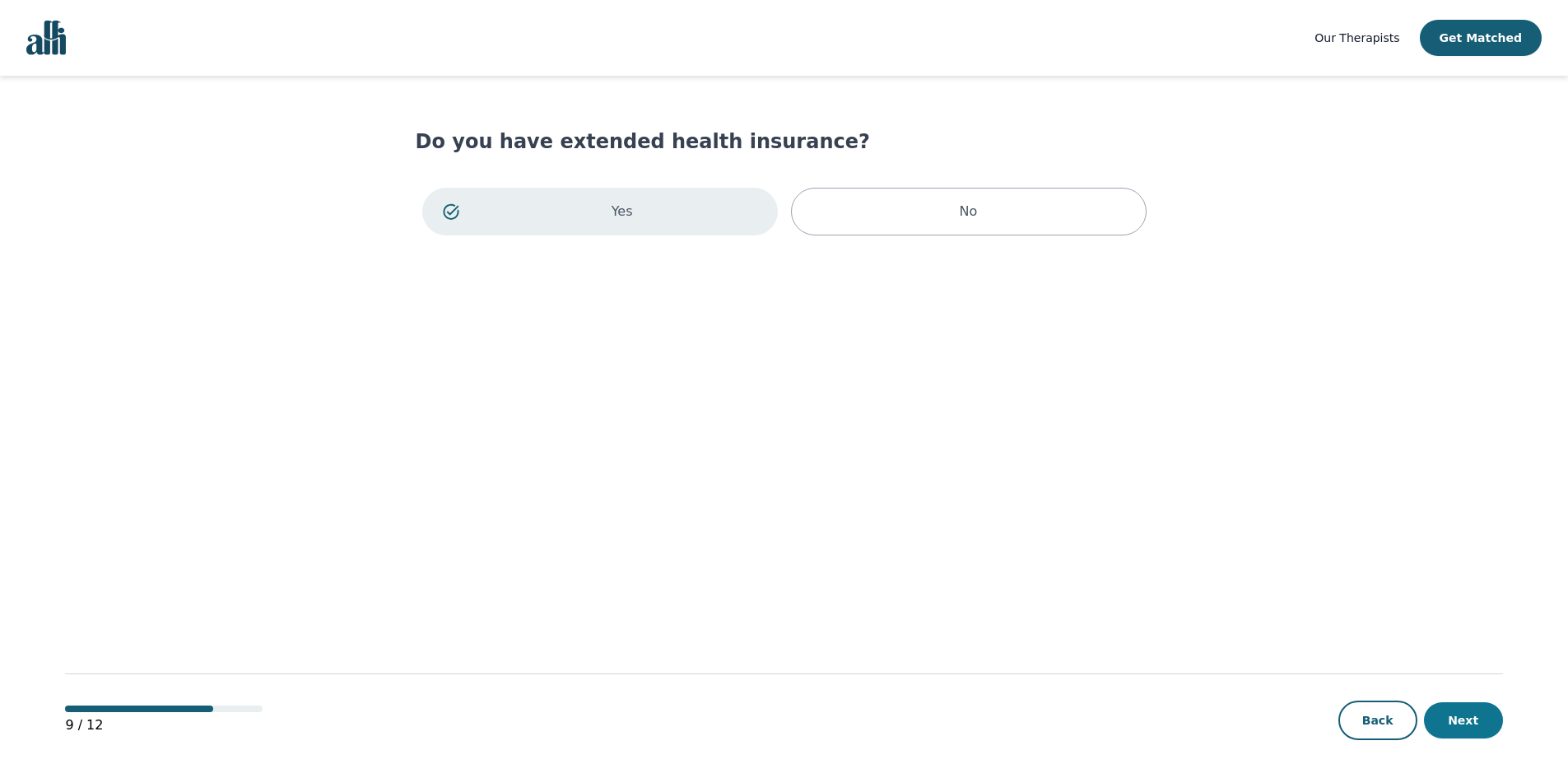
click at [1476, 718] on button "Next" at bounding box center [1463, 719] width 79 height 36
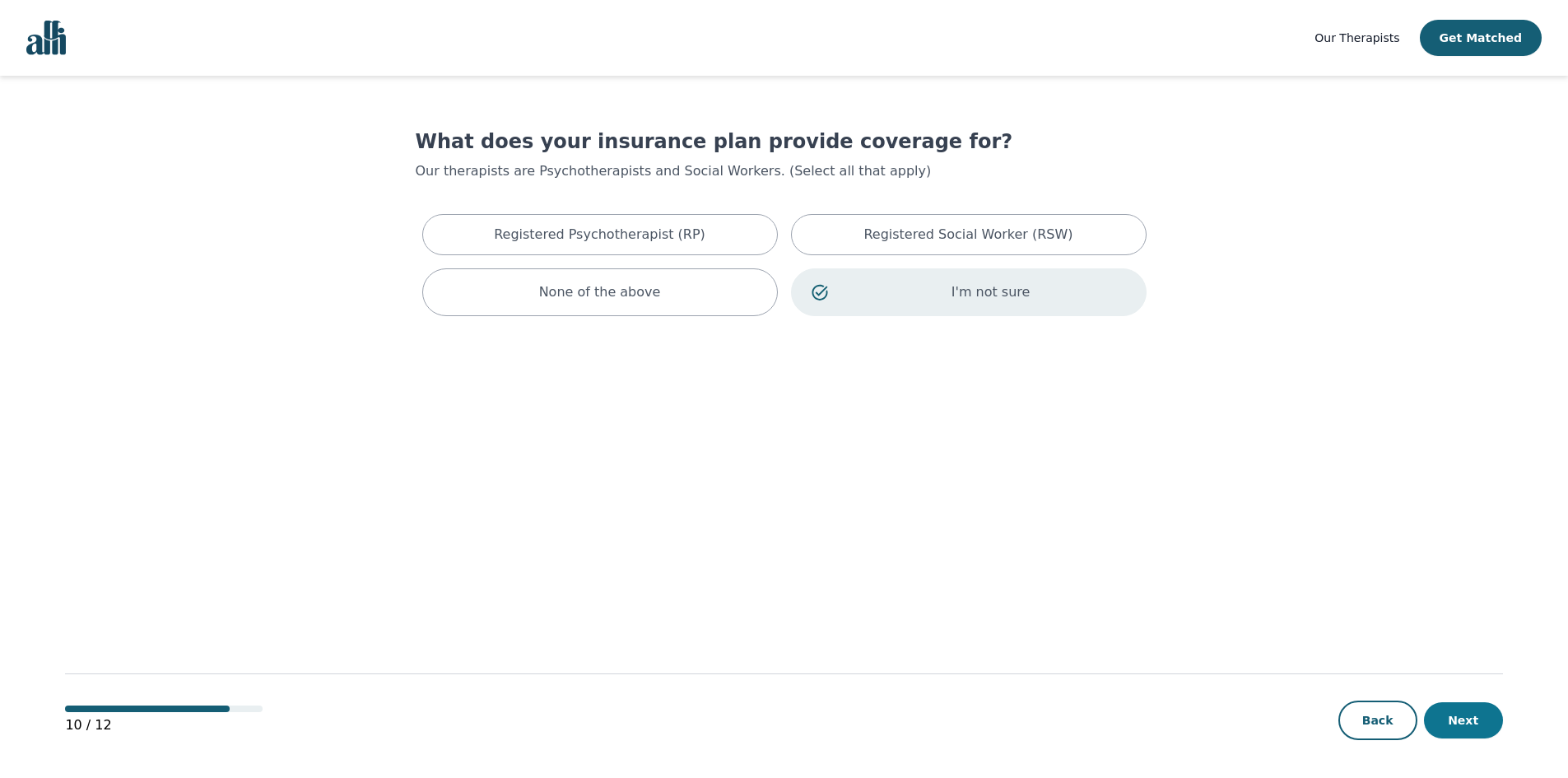
click at [1474, 719] on button "Next" at bounding box center [1463, 719] width 79 height 36
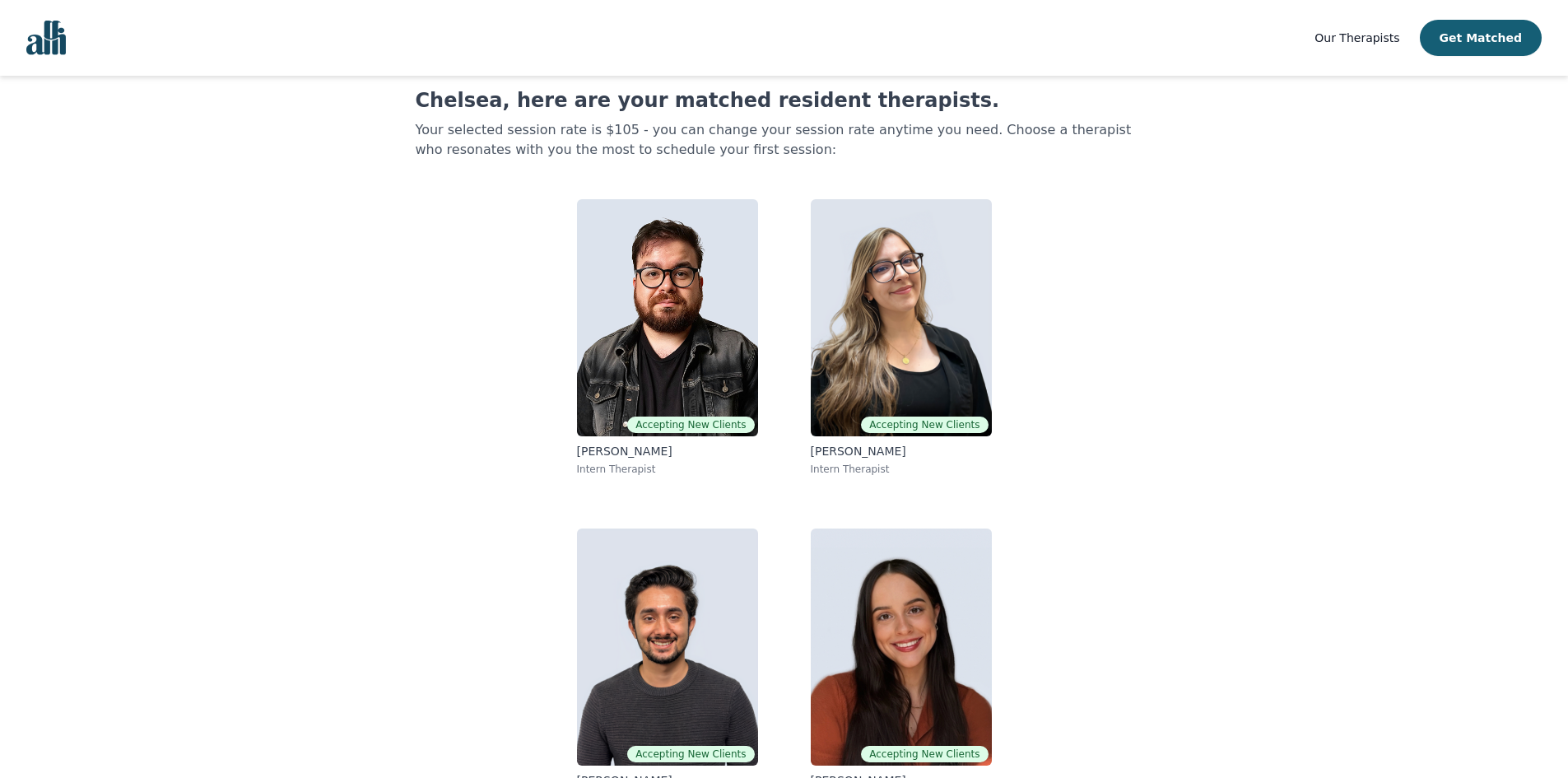
scroll to position [81, 0]
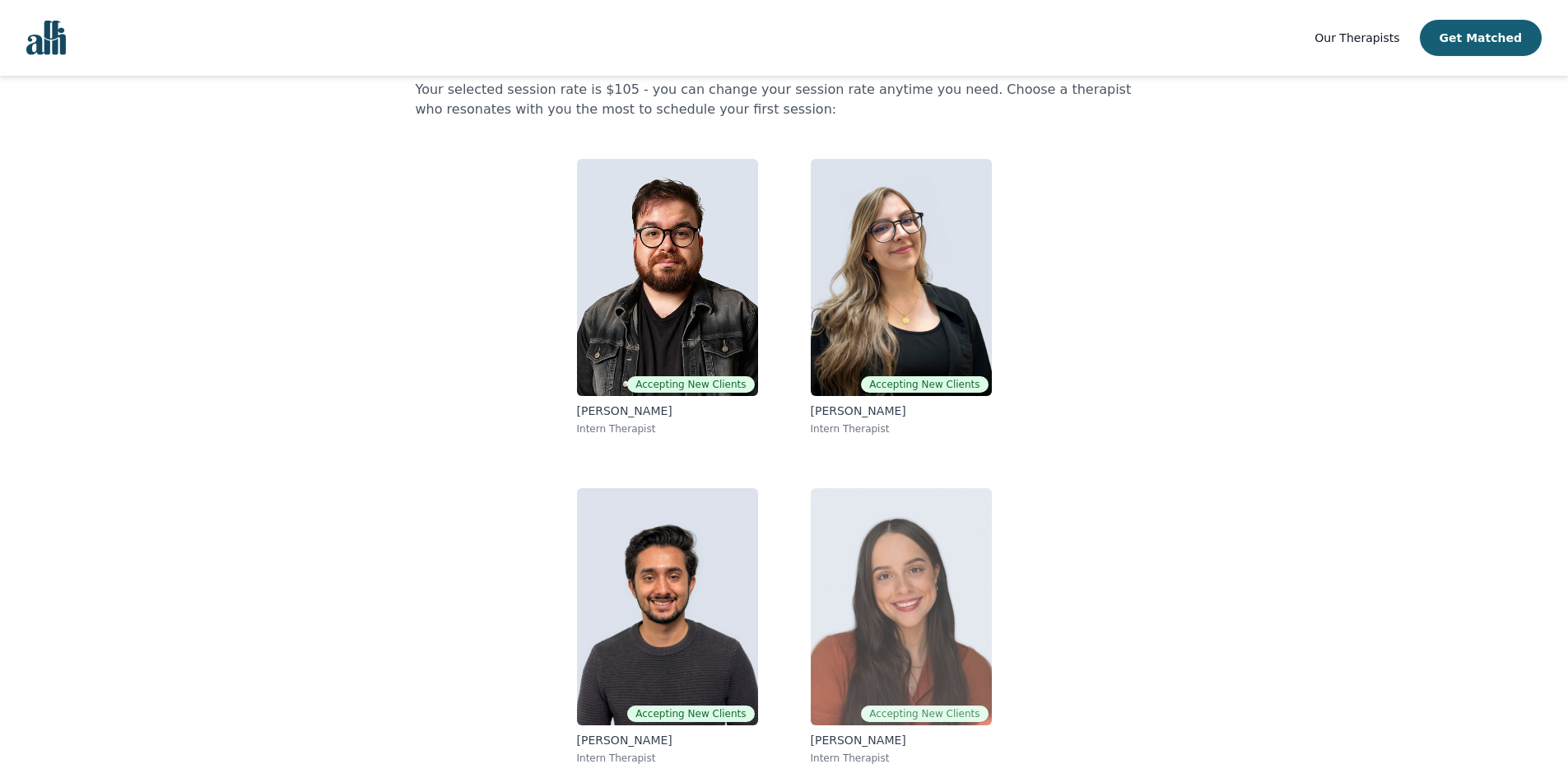
click at [941, 628] on img at bounding box center [900, 607] width 181 height 237
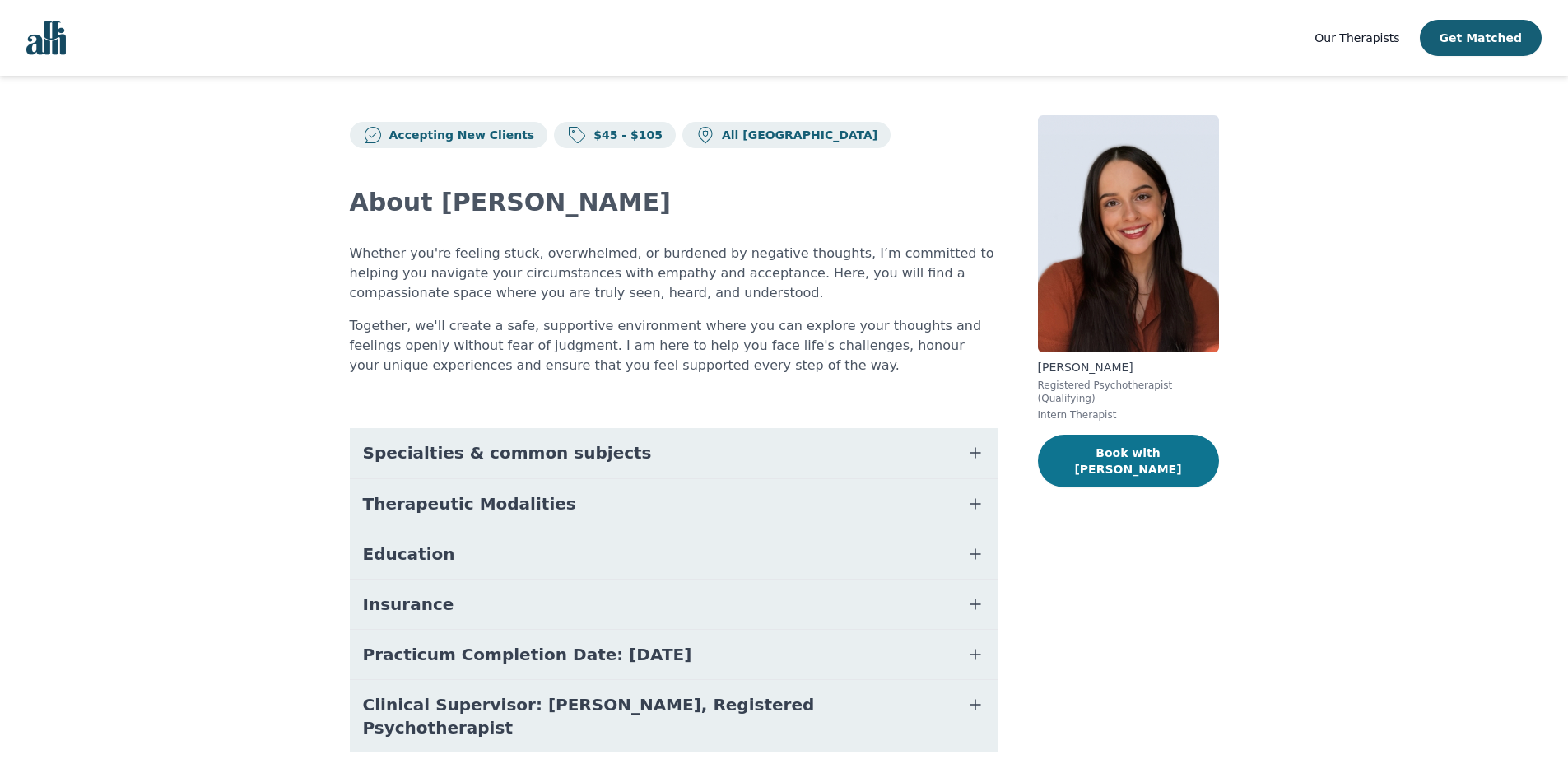
click at [1126, 437] on button "Book with [PERSON_NAME]" at bounding box center [1128, 461] width 181 height 53
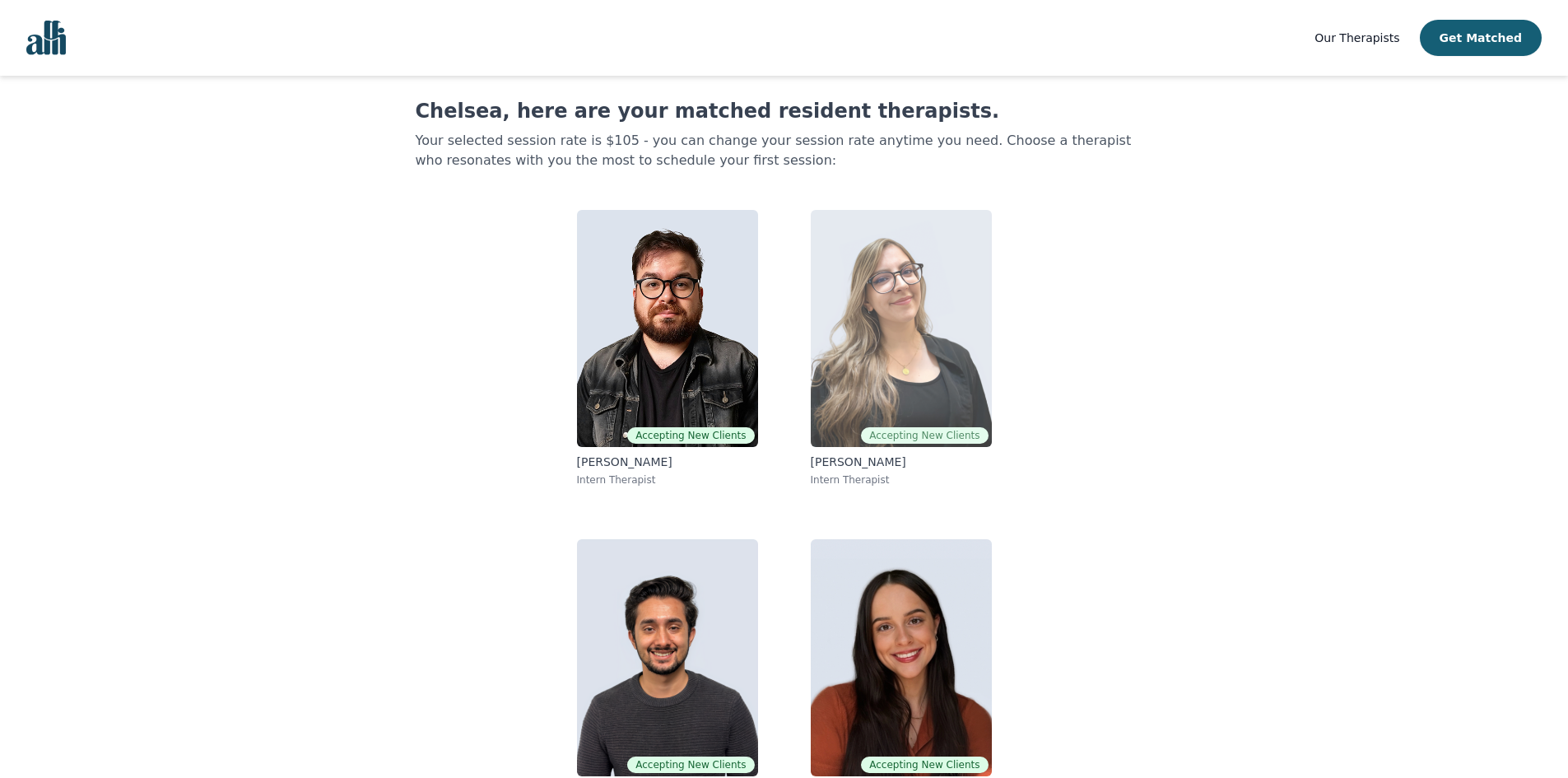
click at [960, 400] on img at bounding box center [900, 328] width 181 height 237
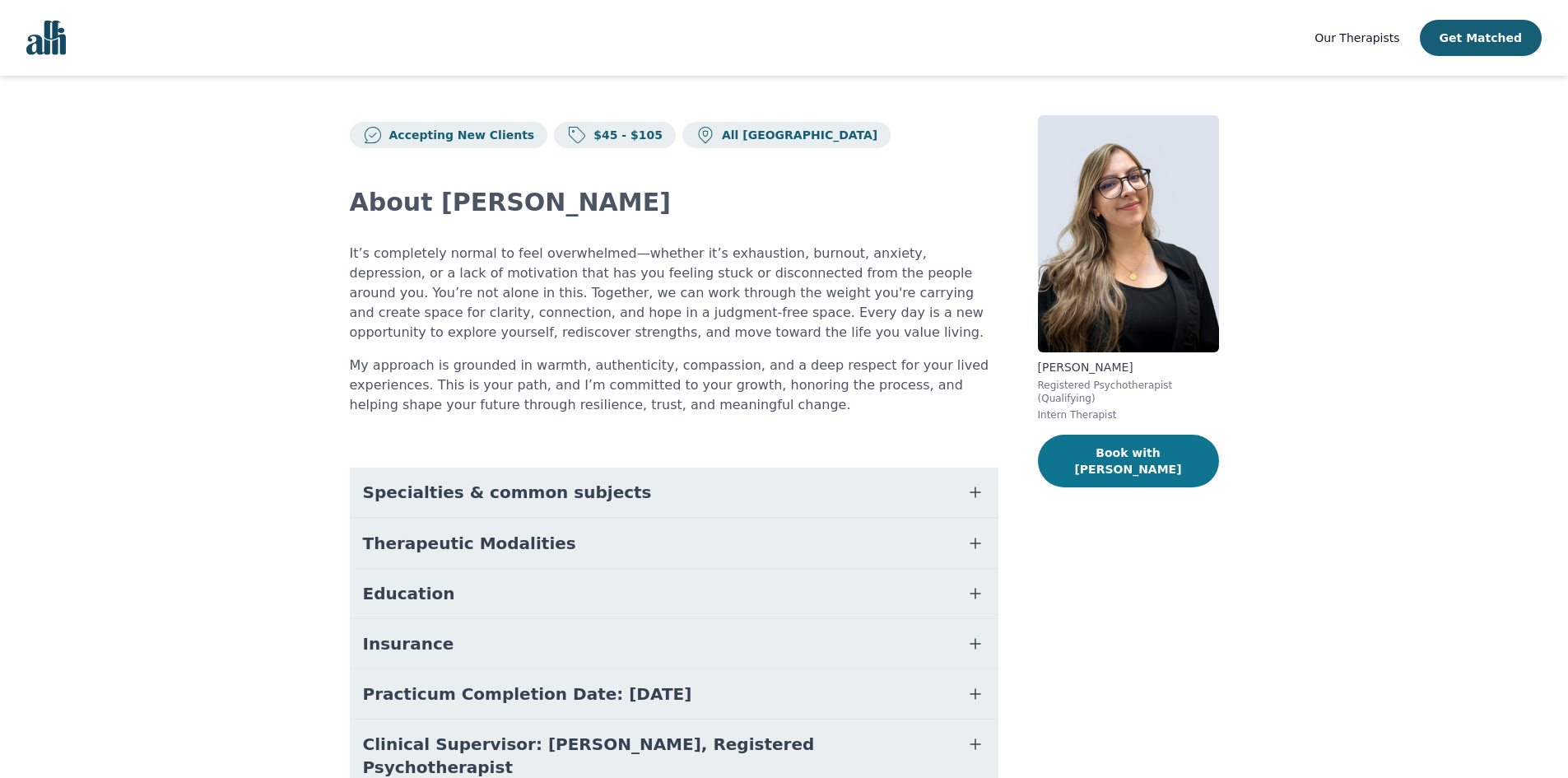
click at [1098, 454] on button "Book with [PERSON_NAME]" at bounding box center [1128, 461] width 181 height 53
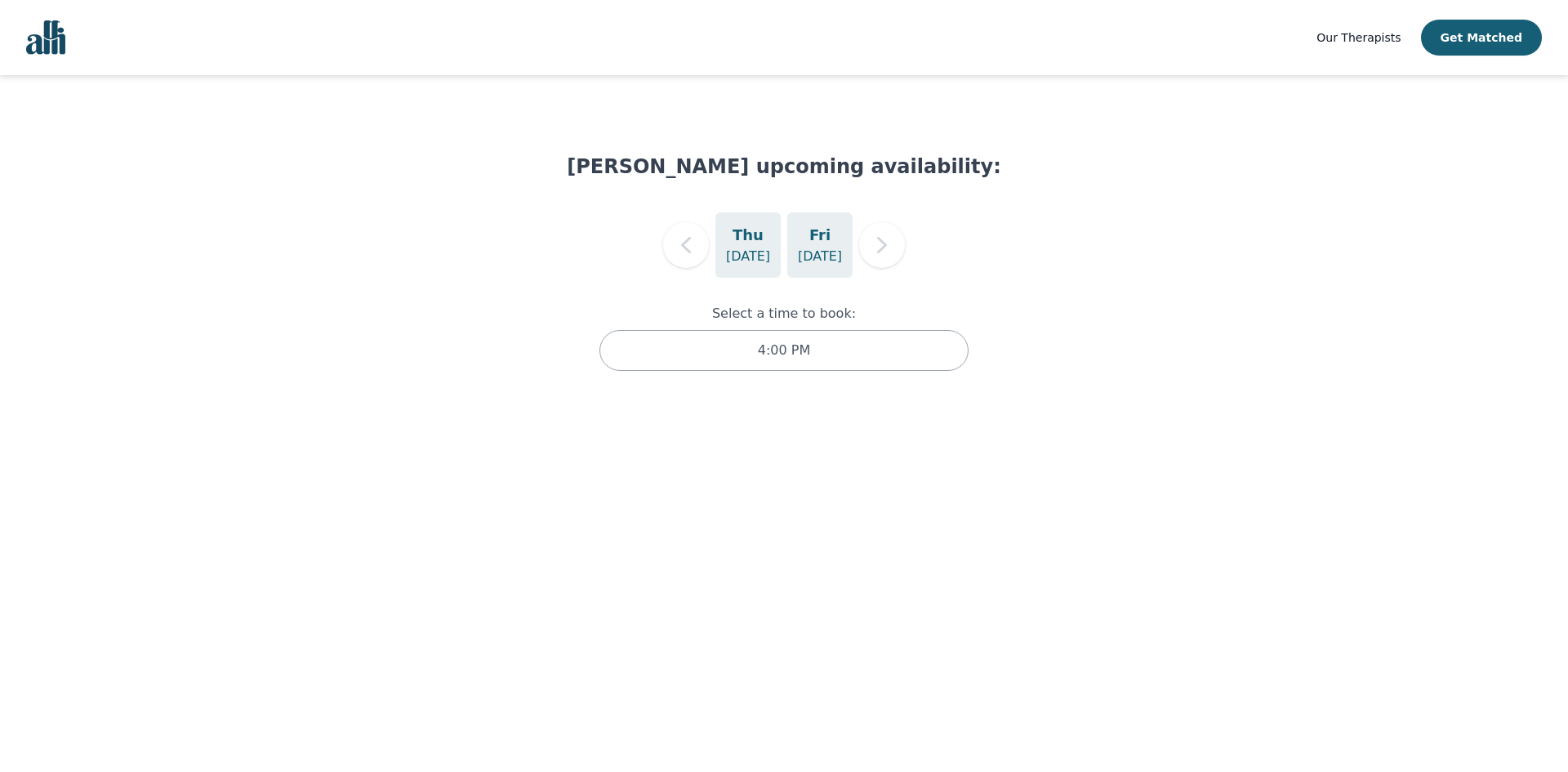
click at [801, 254] on p "[DATE]" at bounding box center [819, 256] width 44 height 19
click at [768, 252] on p "[DATE]" at bounding box center [748, 256] width 44 height 19
click at [804, 252] on p "[DATE]" at bounding box center [819, 256] width 44 height 19
